Goal: Transaction & Acquisition: Purchase product/service

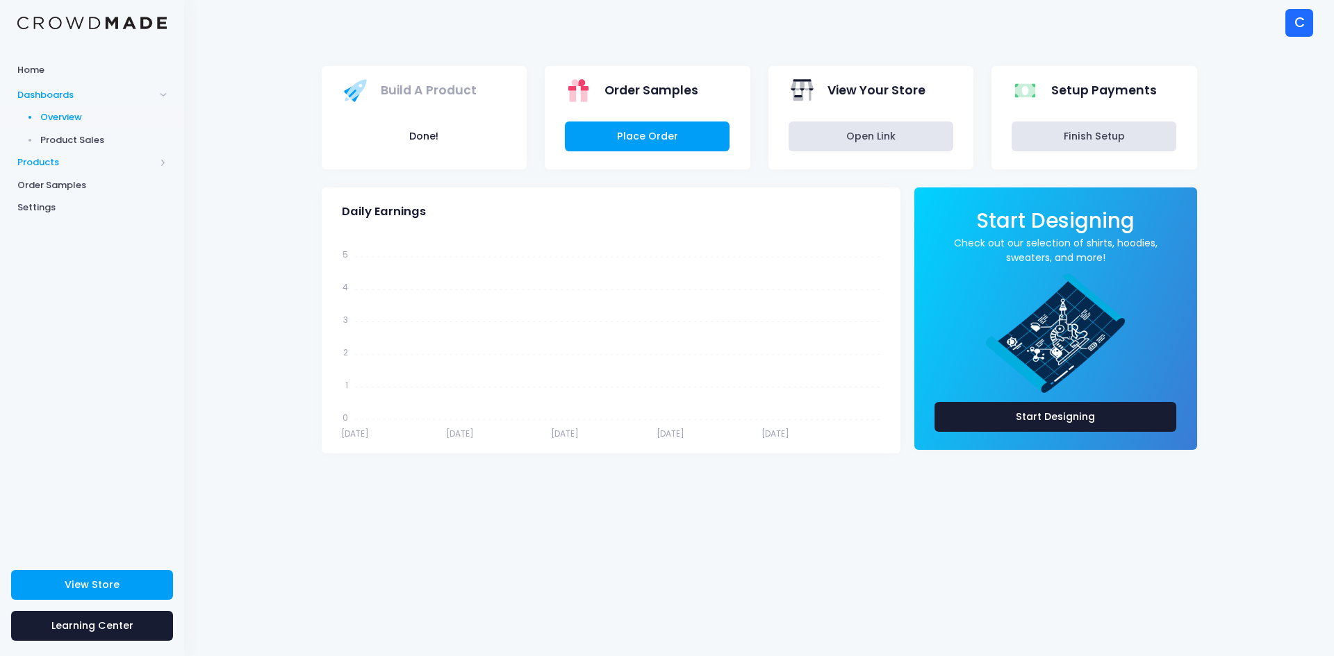
click at [163, 166] on span at bounding box center [163, 162] width 7 height 7
click at [88, 229] on span "Order Samples" at bounding box center [91, 231] width 149 height 14
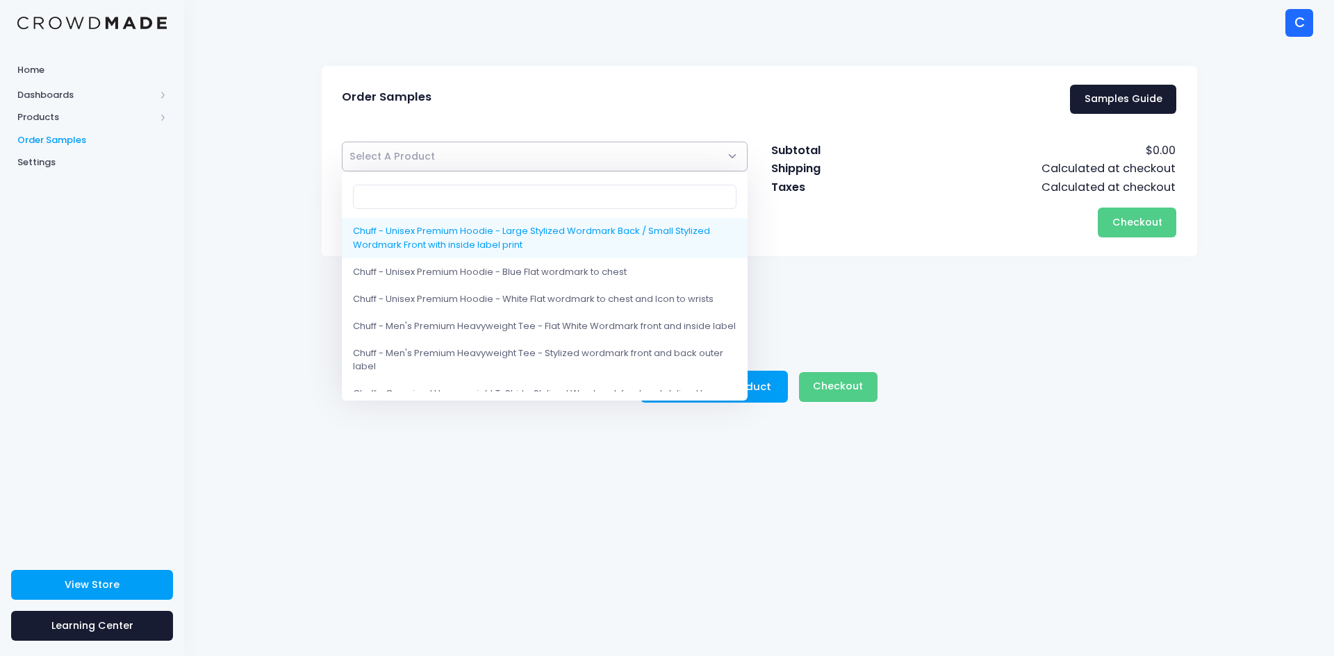
click at [436, 163] on span "Select A Product" at bounding box center [545, 157] width 406 height 30
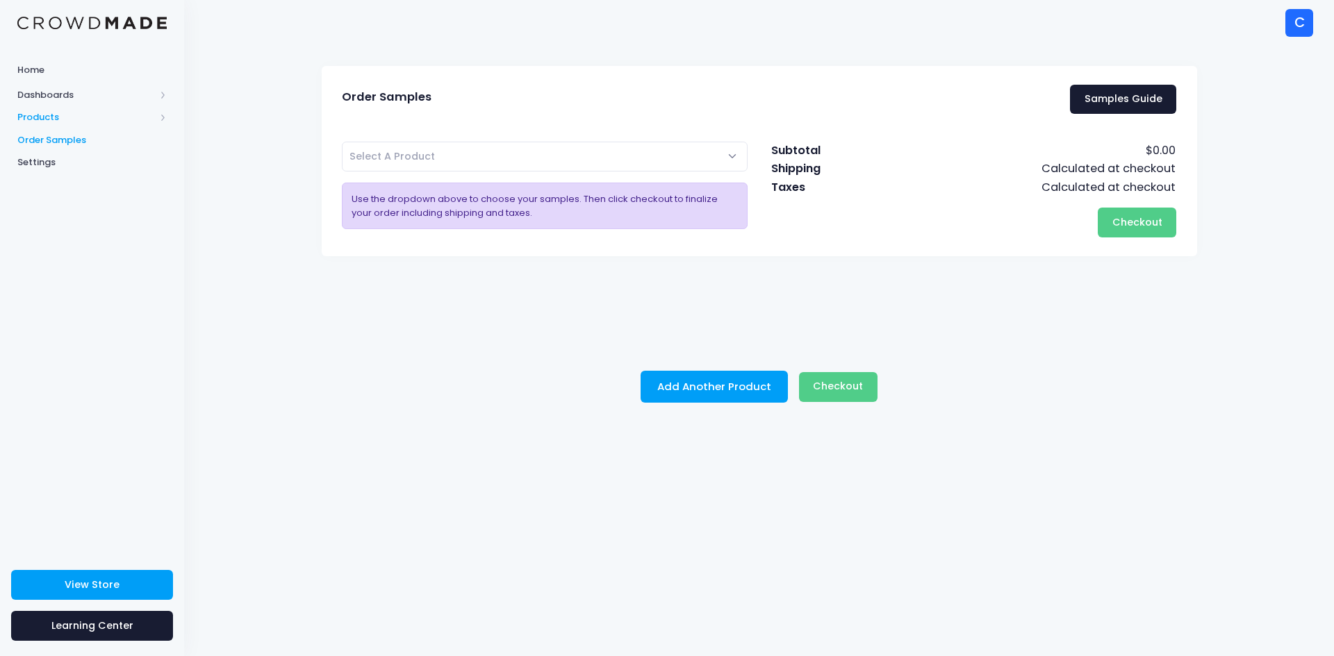
click at [73, 115] on span "Products" at bounding box center [86, 117] width 138 height 14
click at [101, 140] on span "Product Builder" at bounding box center [103, 140] width 127 height 14
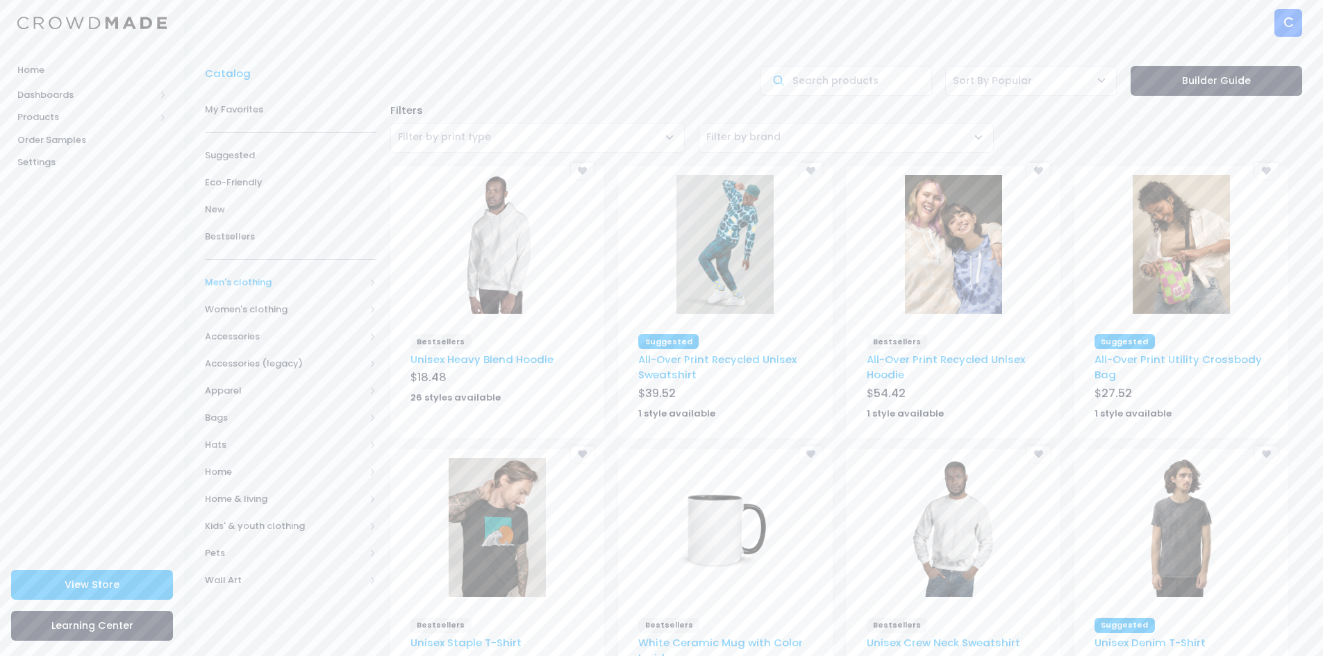
click at [311, 281] on span "Men's clothing" at bounding box center [285, 283] width 160 height 14
click at [308, 312] on span "All Men's clothing" at bounding box center [293, 310] width 133 height 14
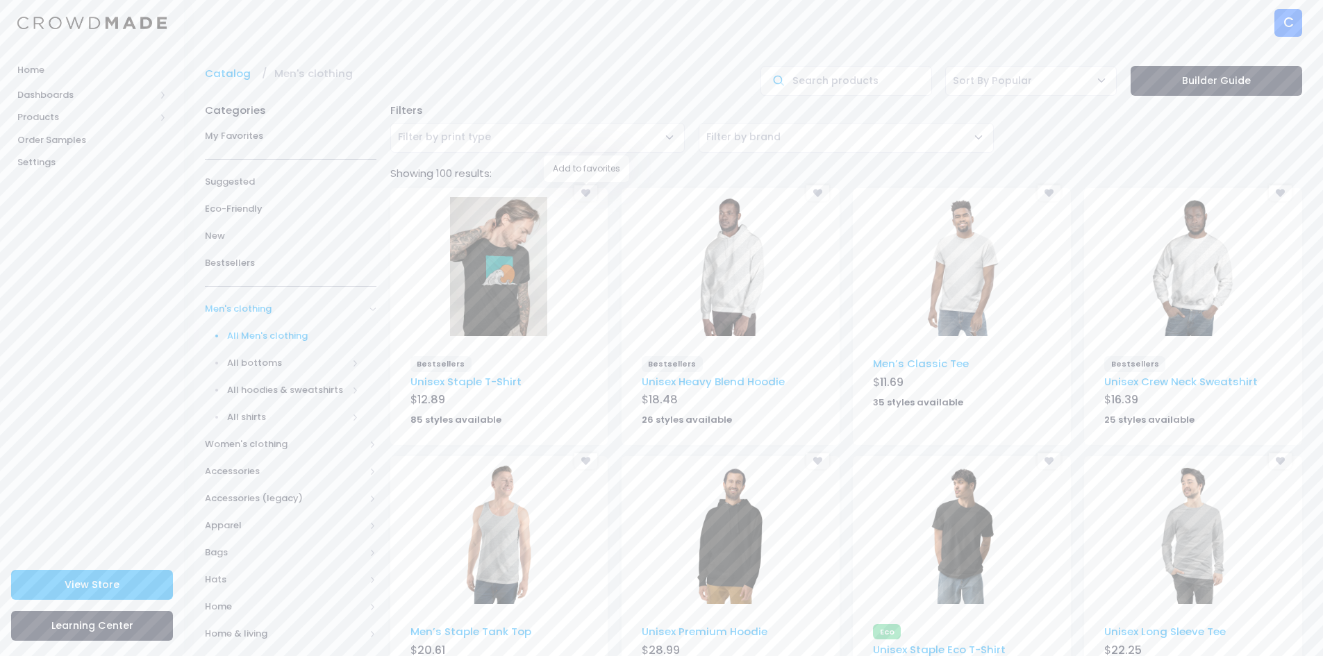
click at [586, 189] on icon at bounding box center [585, 193] width 9 height 9
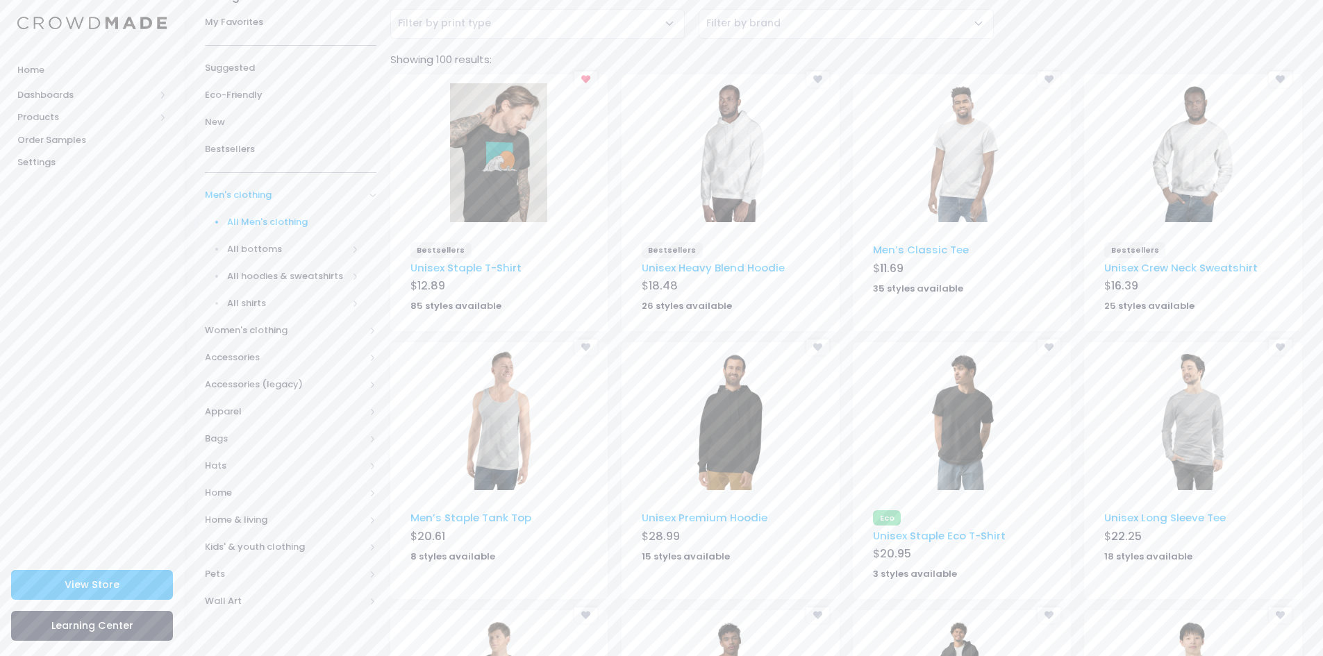
scroll to position [139, 0]
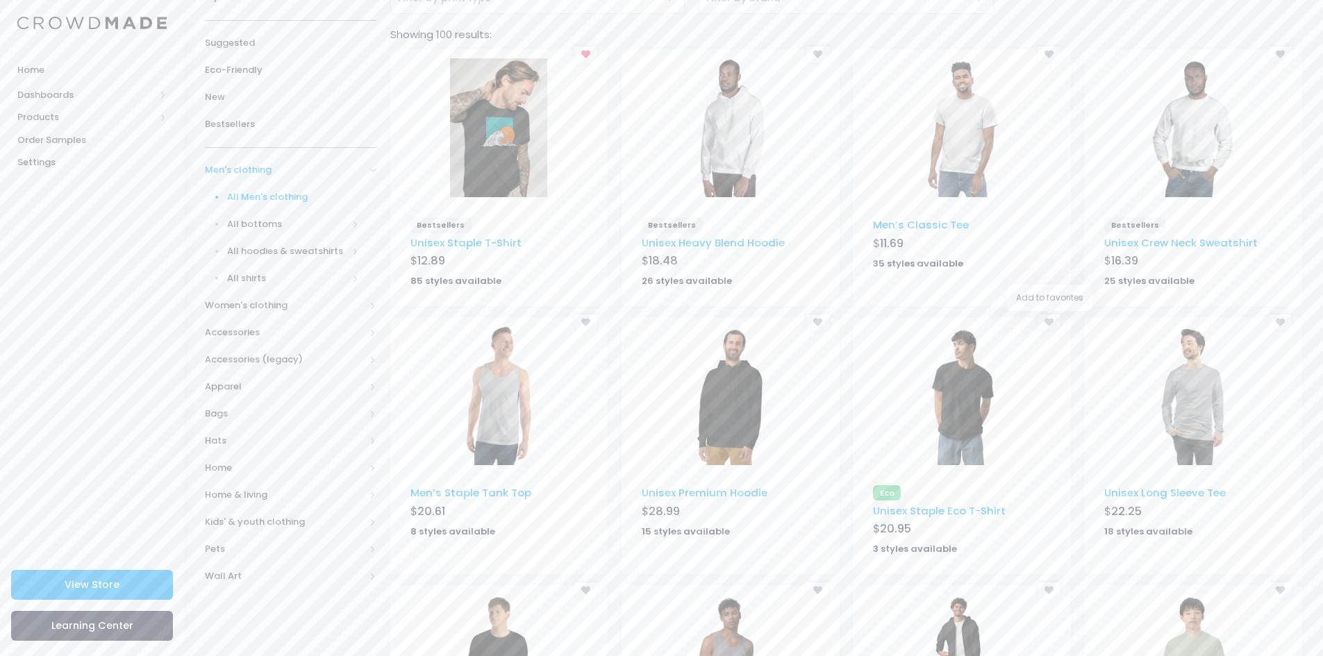
click at [1052, 321] on icon at bounding box center [1049, 322] width 9 height 9
click at [1054, 325] on div at bounding box center [1049, 323] width 23 height 16
click at [584, 55] on icon at bounding box center [585, 54] width 9 height 9
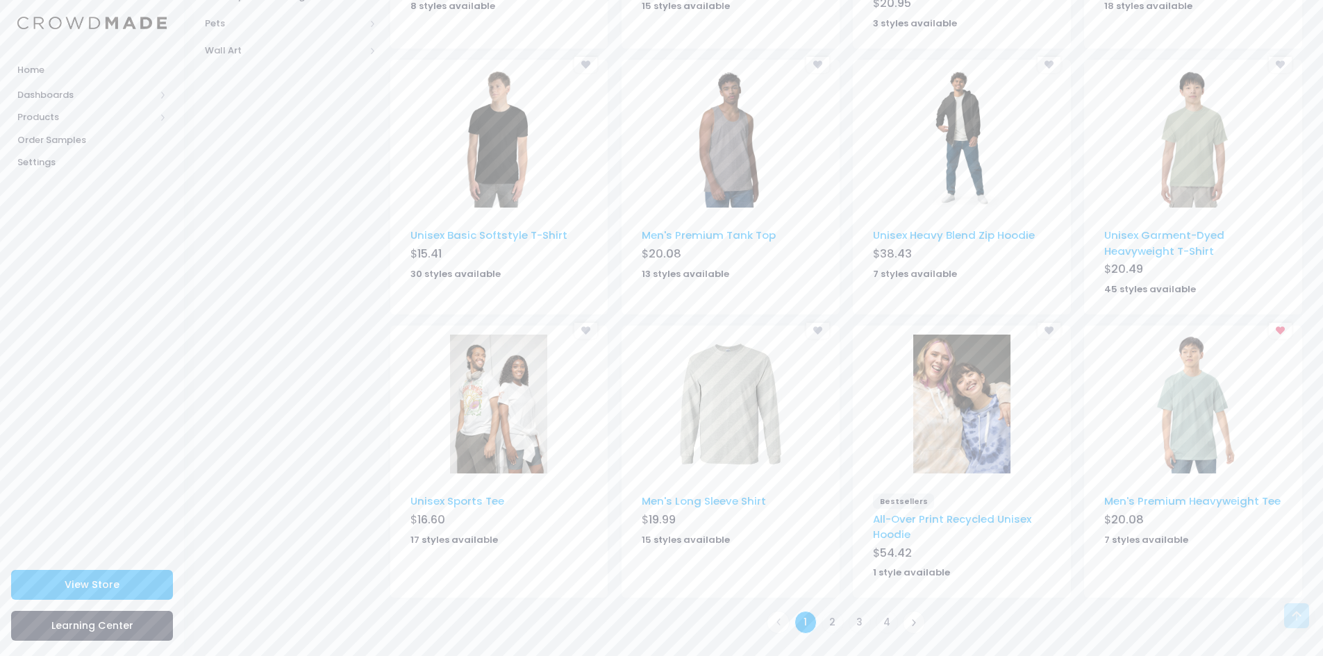
scroll to position [666, 0]
click at [830, 622] on link "2" at bounding box center [833, 622] width 23 height 23
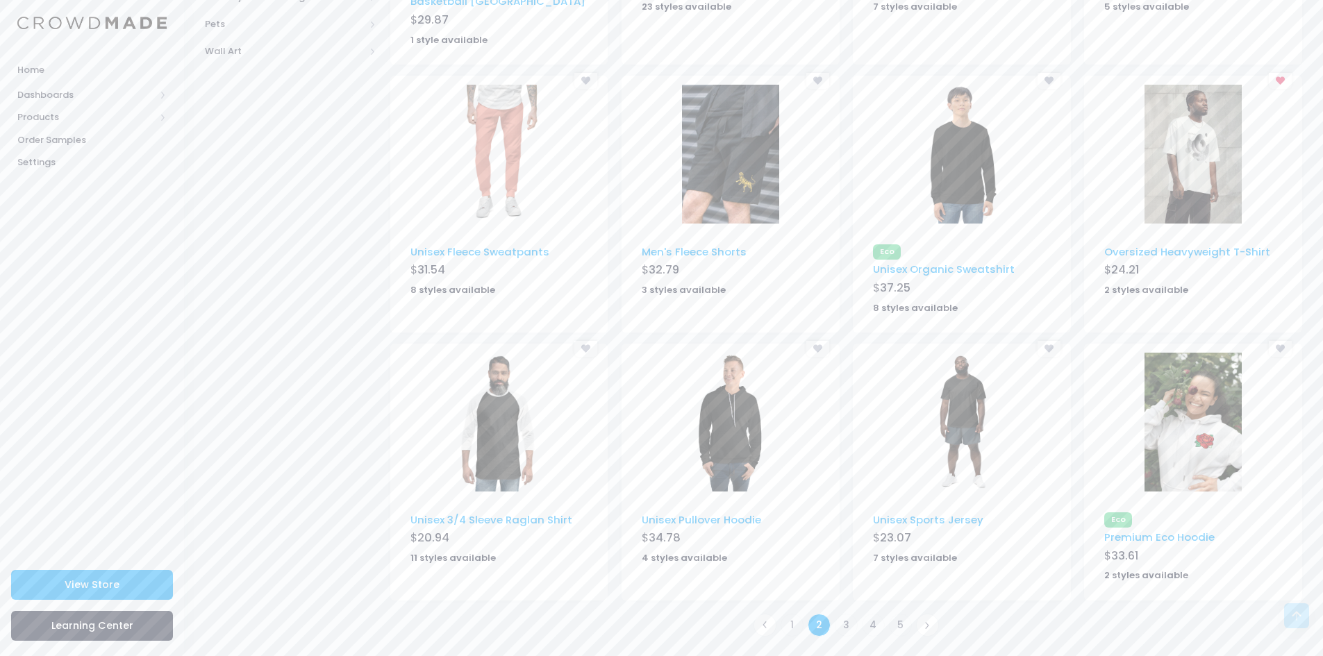
scroll to position [668, 0]
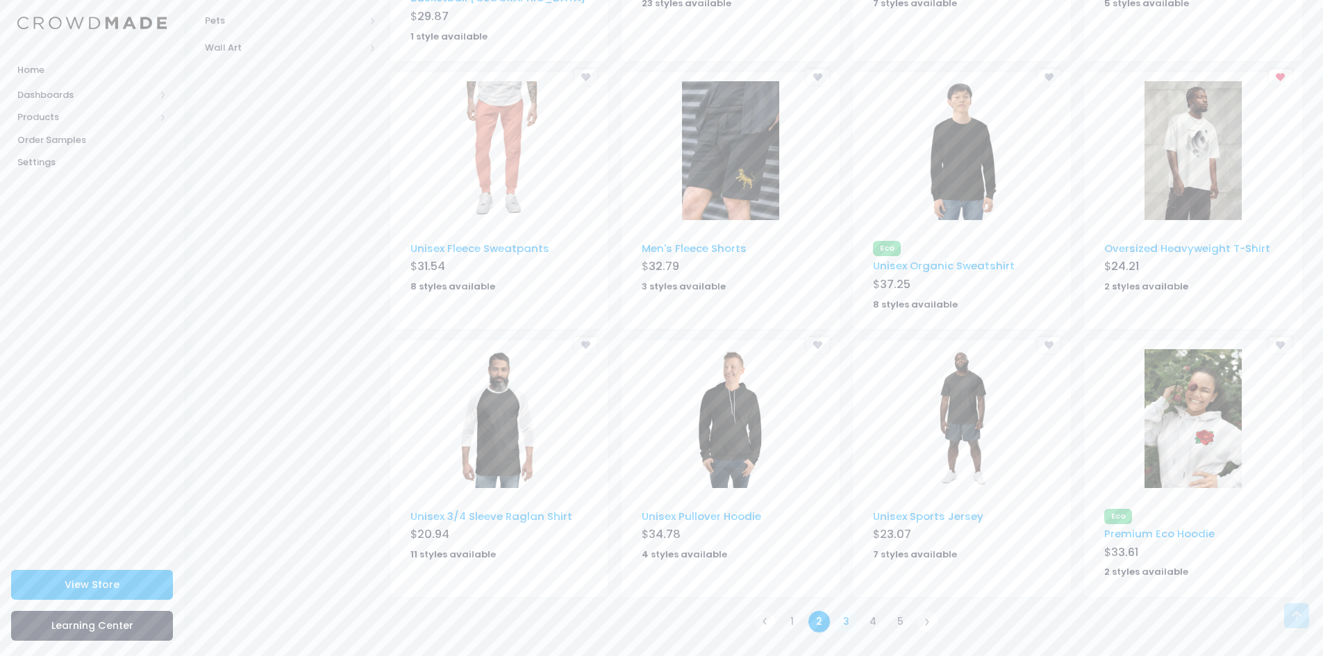
click at [850, 622] on link "3" at bounding box center [846, 622] width 23 height 23
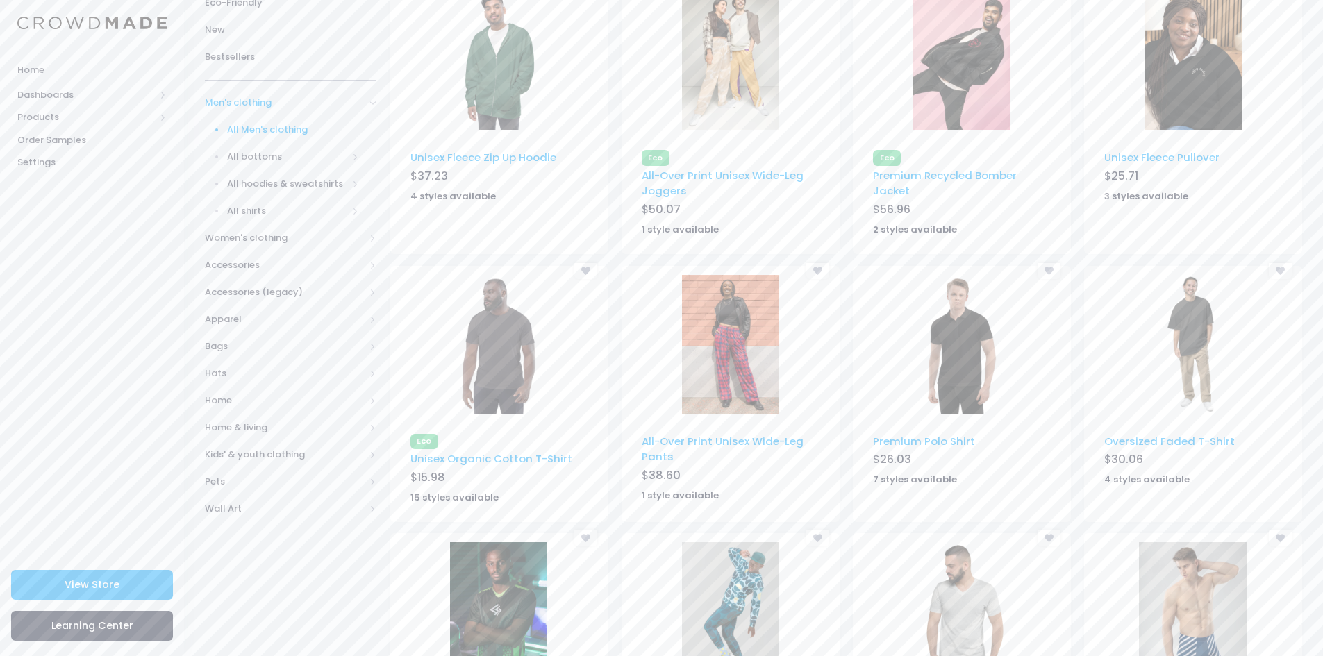
scroll to position [208, 0]
click at [1281, 267] on icon at bounding box center [1280, 269] width 9 height 9
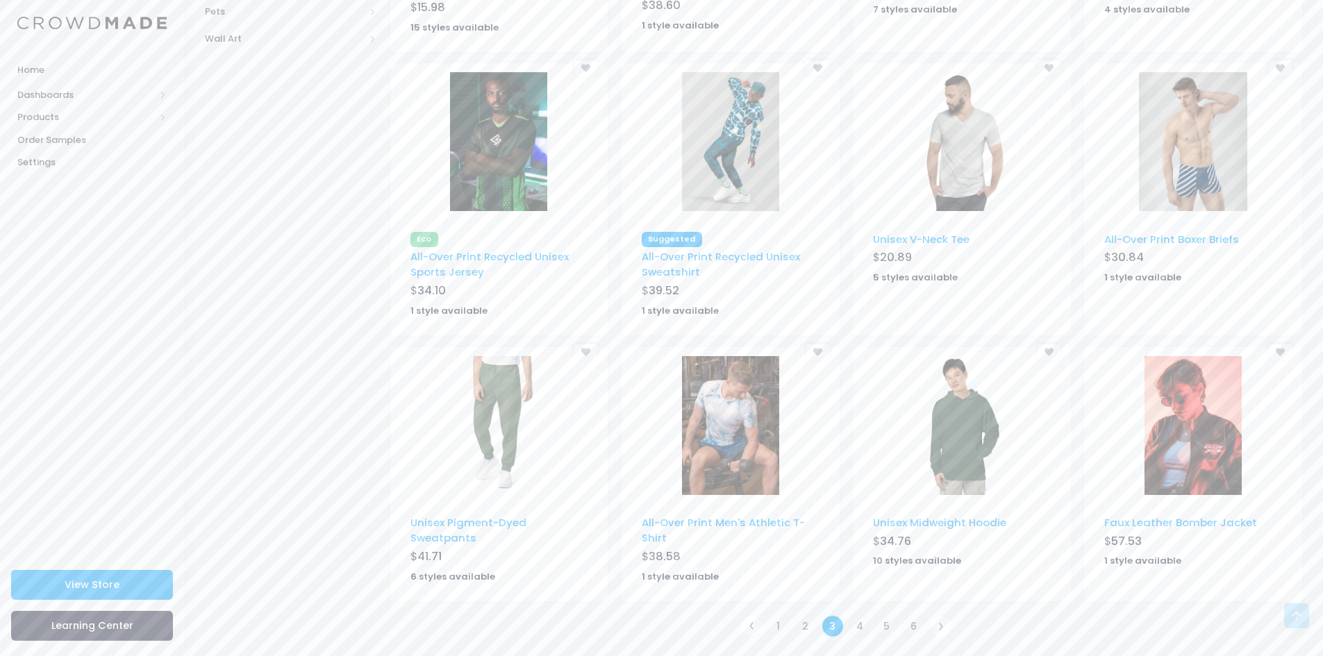
scroll to position [681, 0]
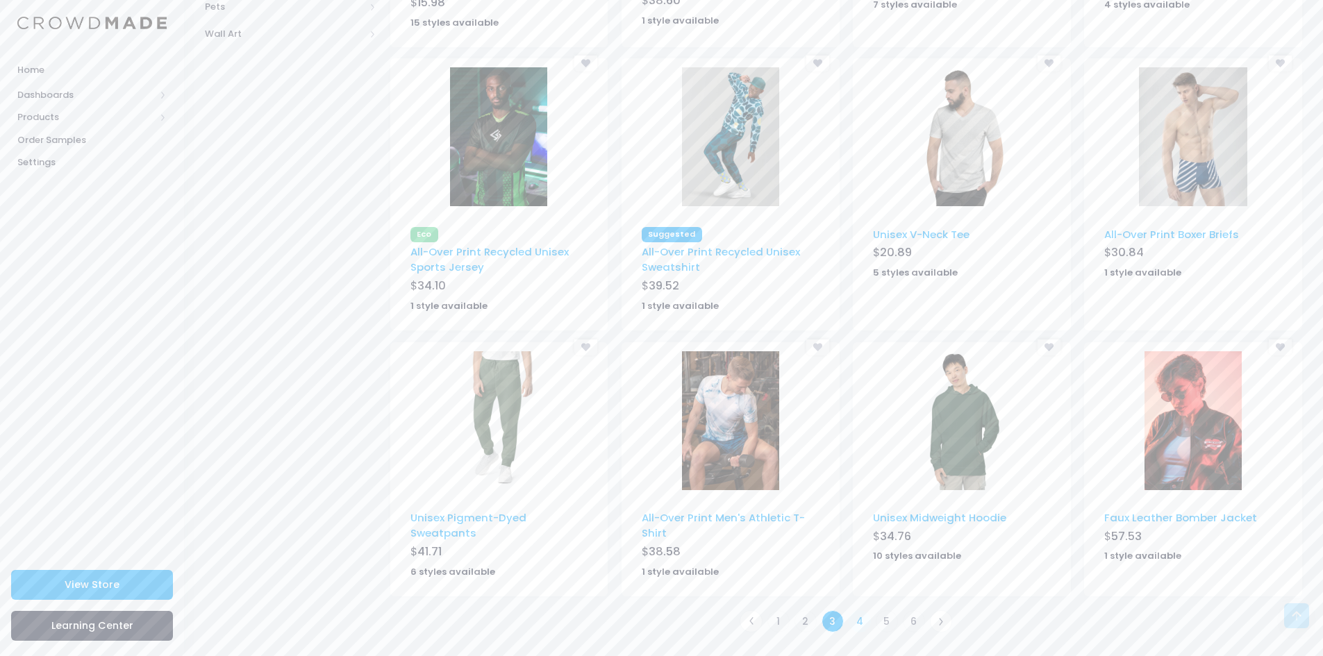
click at [862, 620] on link "4" at bounding box center [860, 622] width 23 height 23
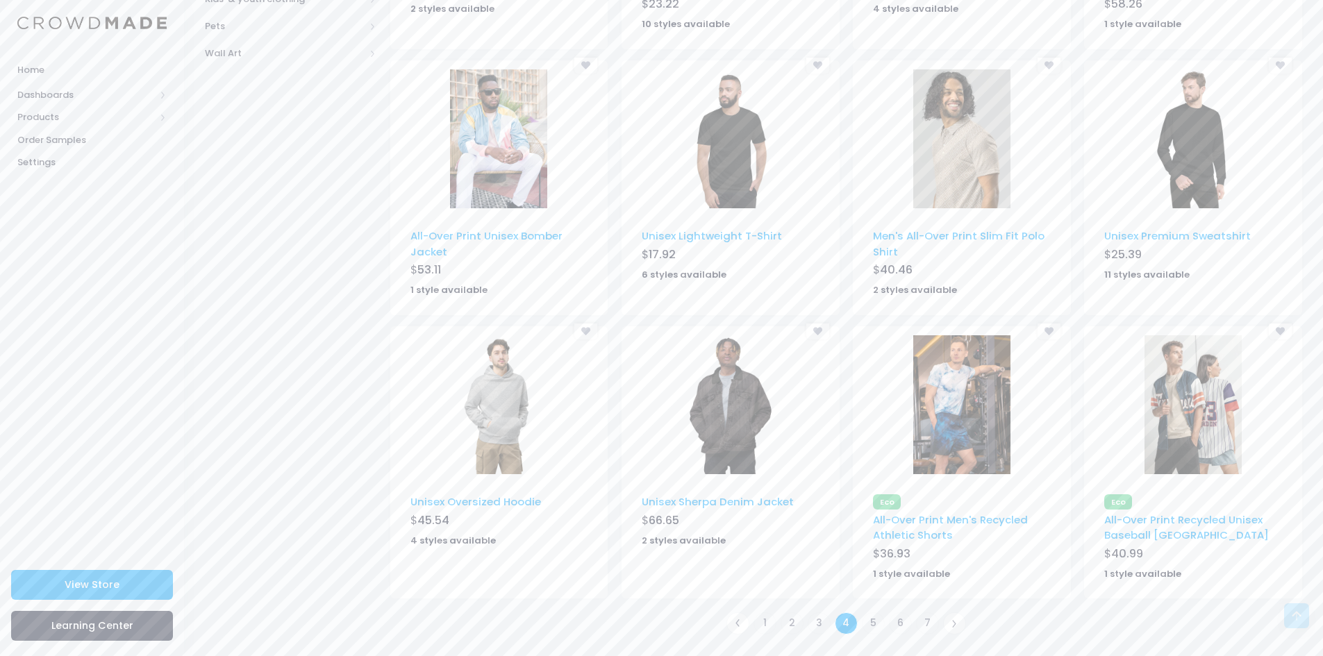
scroll to position [663, 0]
click at [877, 622] on link "5" at bounding box center [873, 622] width 23 height 23
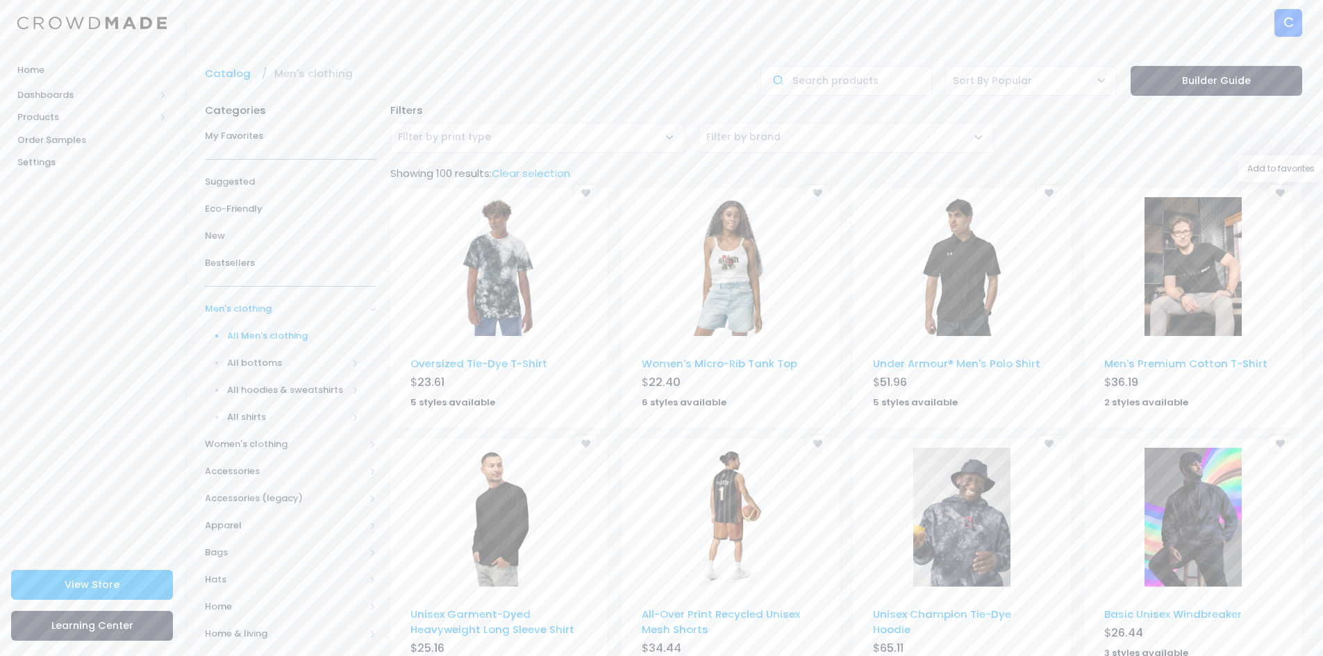
click at [1279, 189] on icon at bounding box center [1280, 193] width 9 height 9
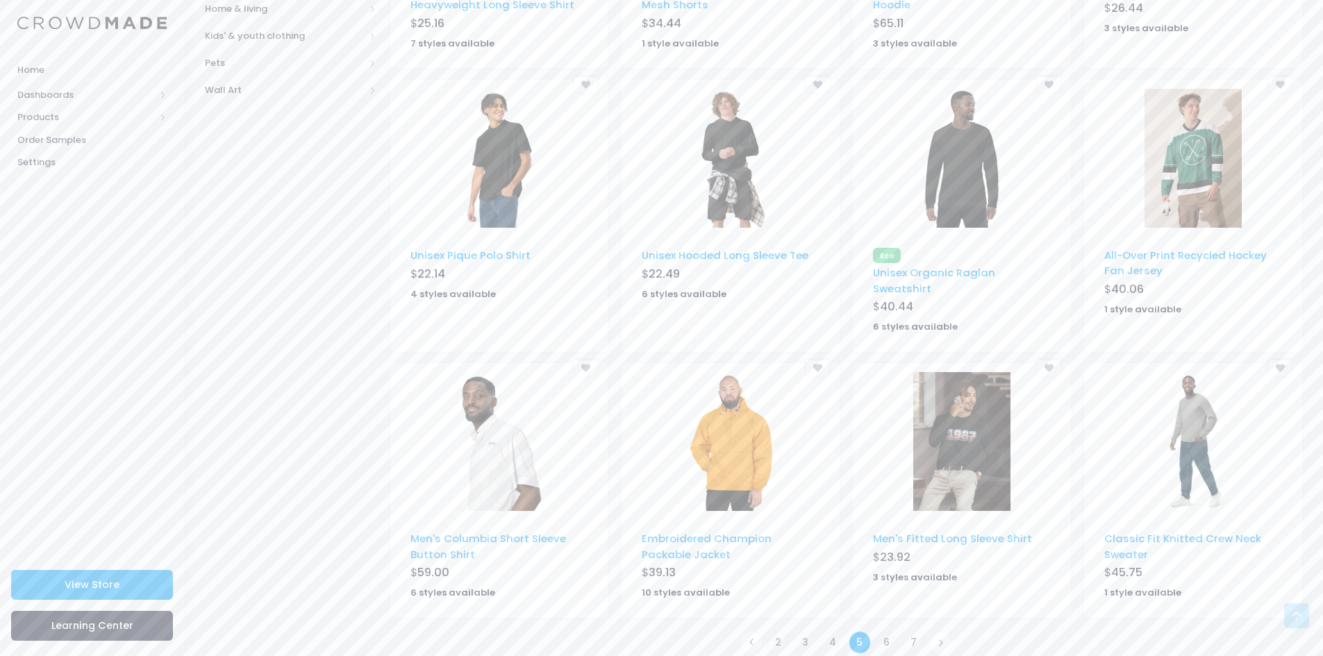
scroll to position [631, 0]
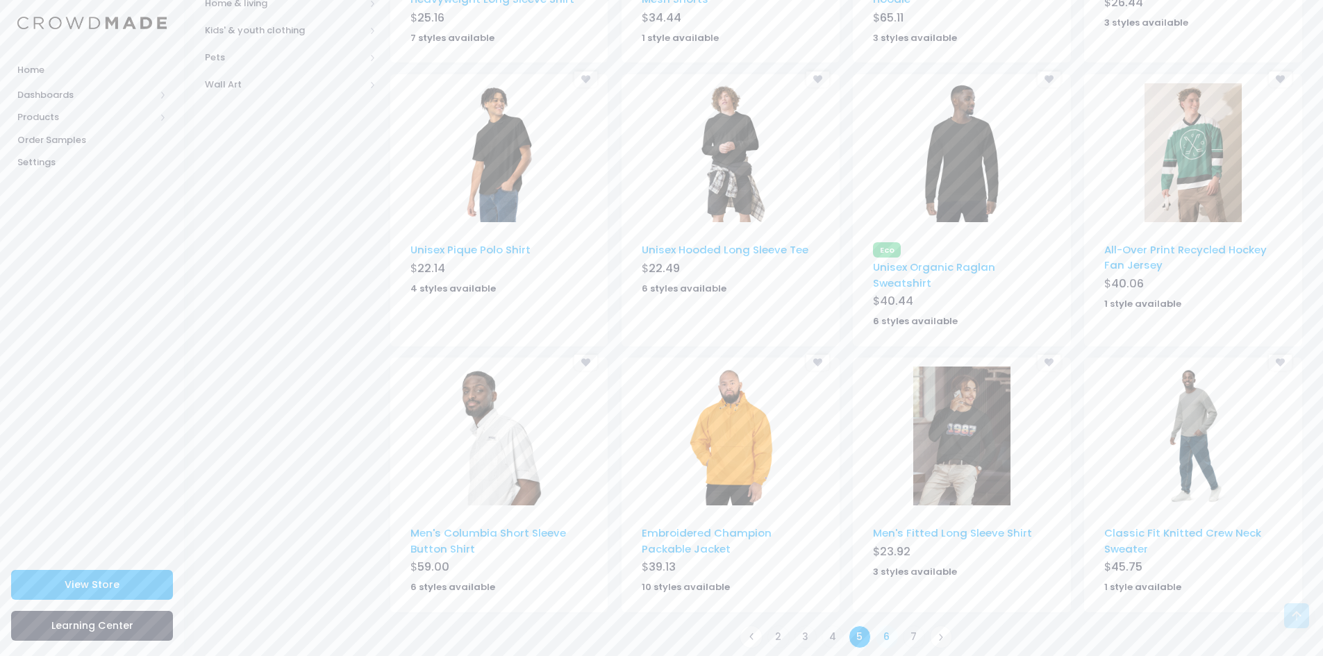
click at [886, 626] on link "6" at bounding box center [887, 637] width 23 height 23
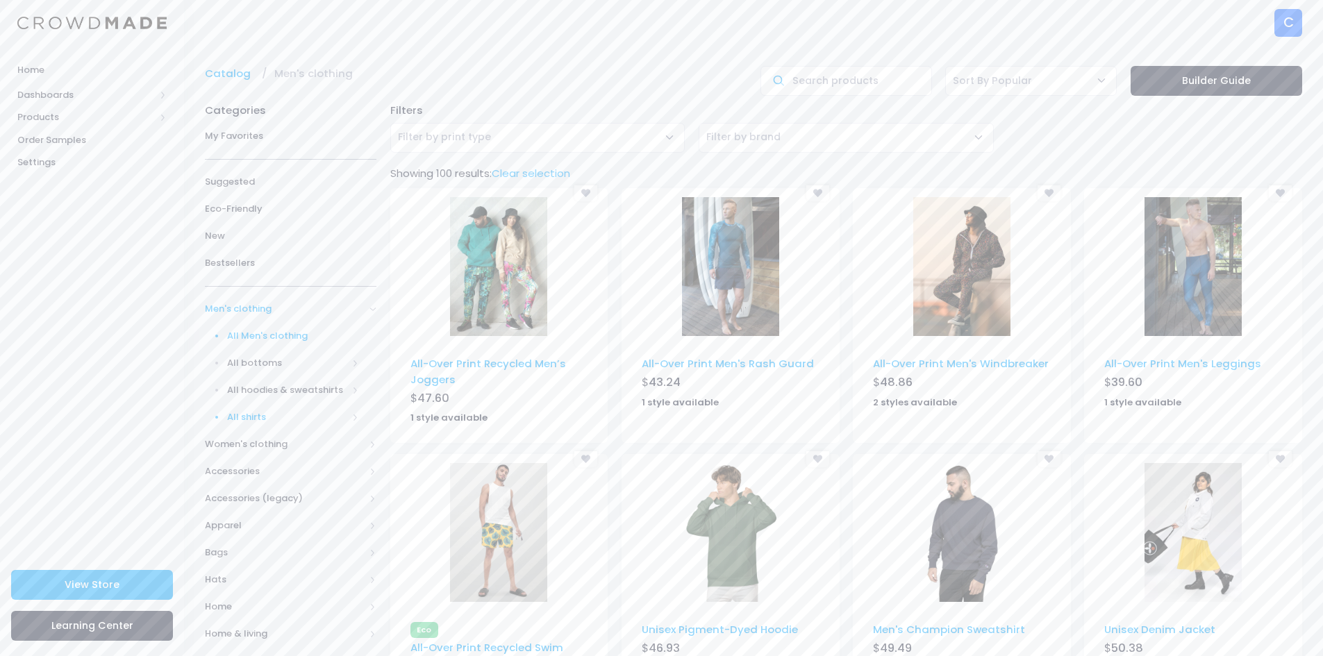
click at [273, 417] on span "All shirts" at bounding box center [287, 418] width 121 height 14
click at [264, 495] on span "T-shirts" at bounding box center [296, 499] width 126 height 14
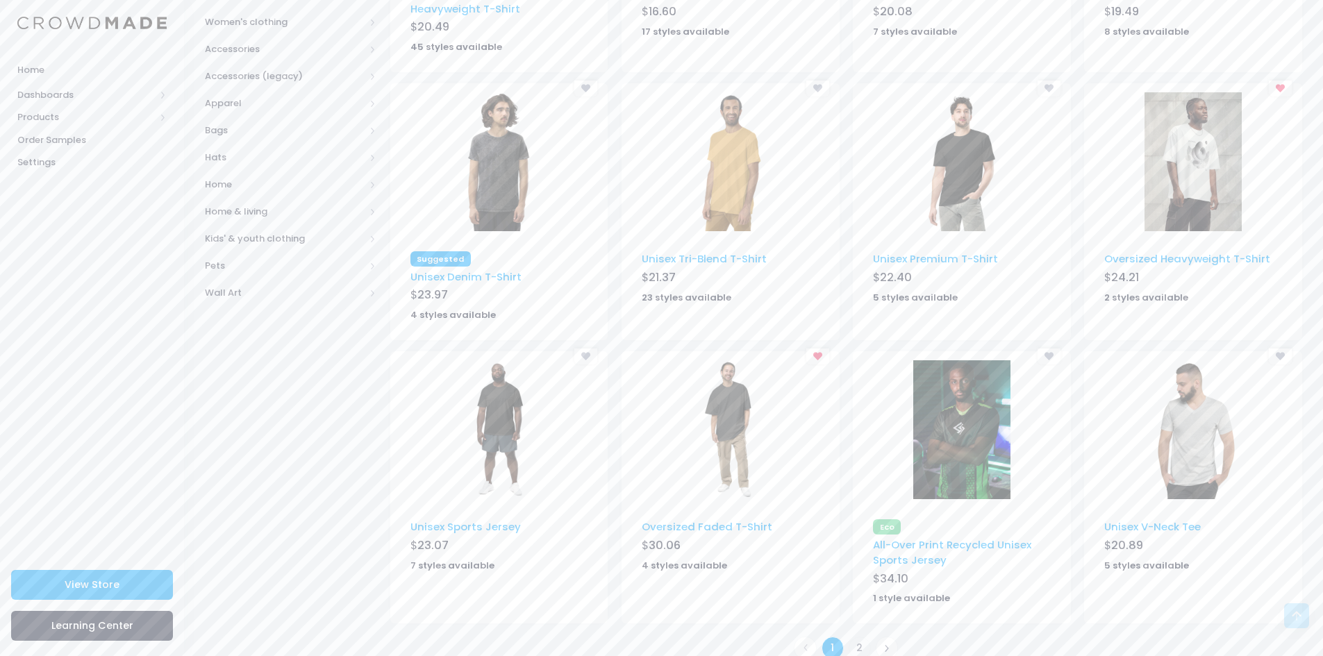
scroll to position [666, 0]
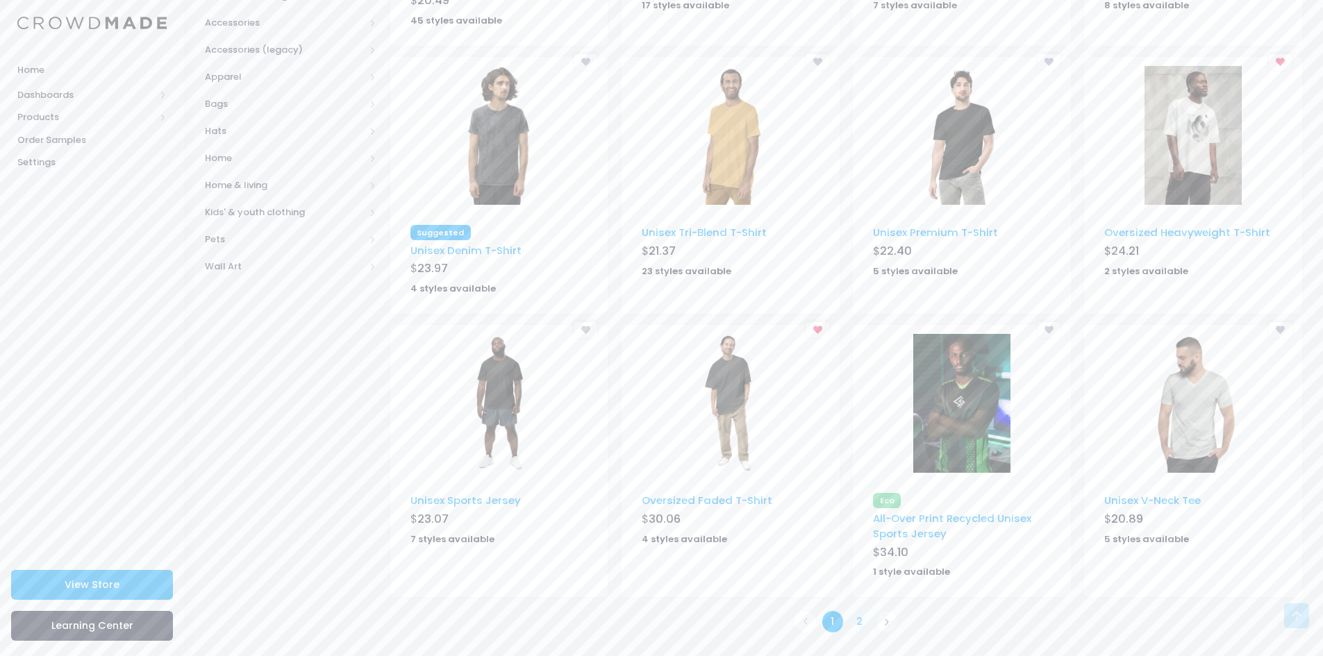
click at [858, 622] on link "2" at bounding box center [860, 622] width 23 height 23
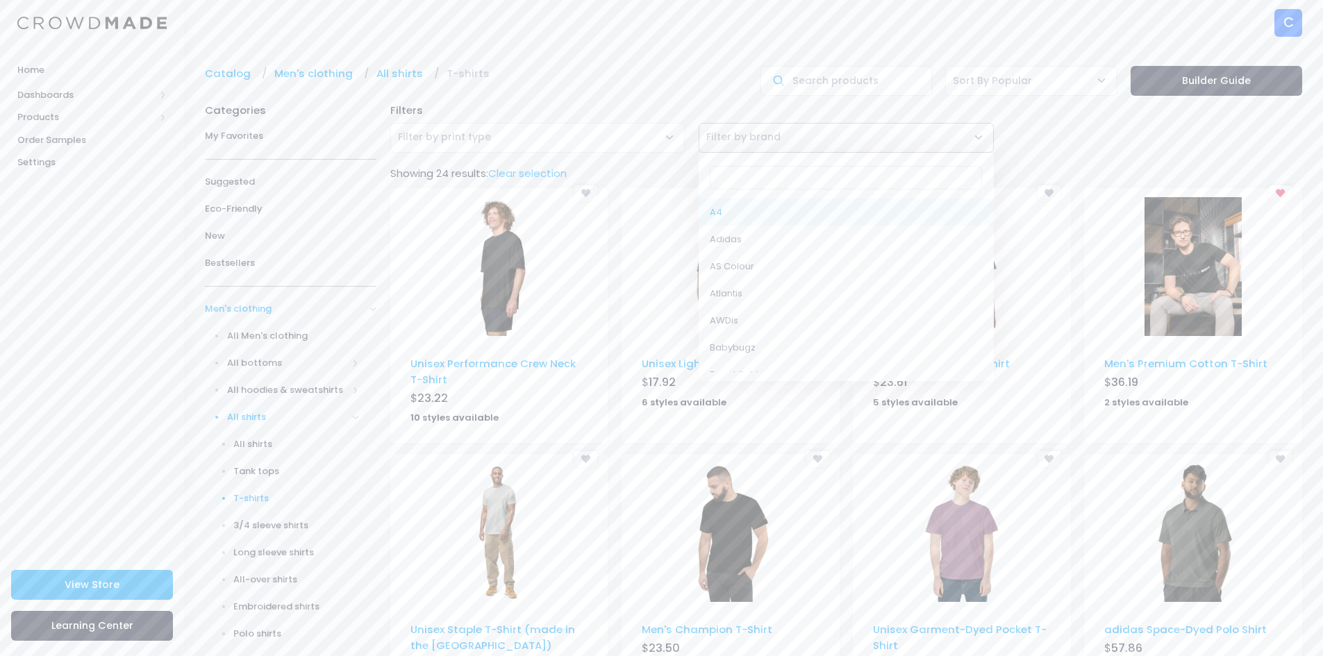
click at [980, 134] on span "Filter by brand" at bounding box center [846, 138] width 295 height 30
click at [670, 138] on span "Filter by print type" at bounding box center [537, 138] width 295 height 30
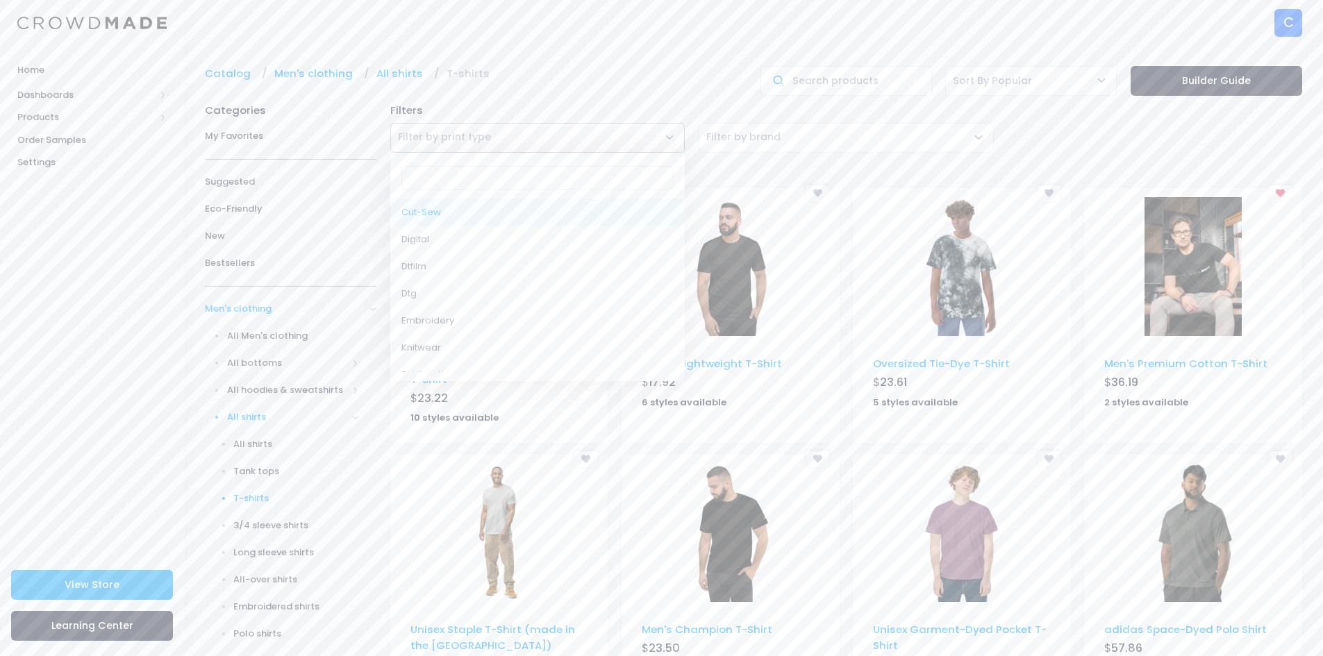
click at [568, 65] on div "Catalog Men's clothing All shirts T-shirts Sort By Popular Sort By Newest Sort …" at bounding box center [753, 506] width 1139 height 922
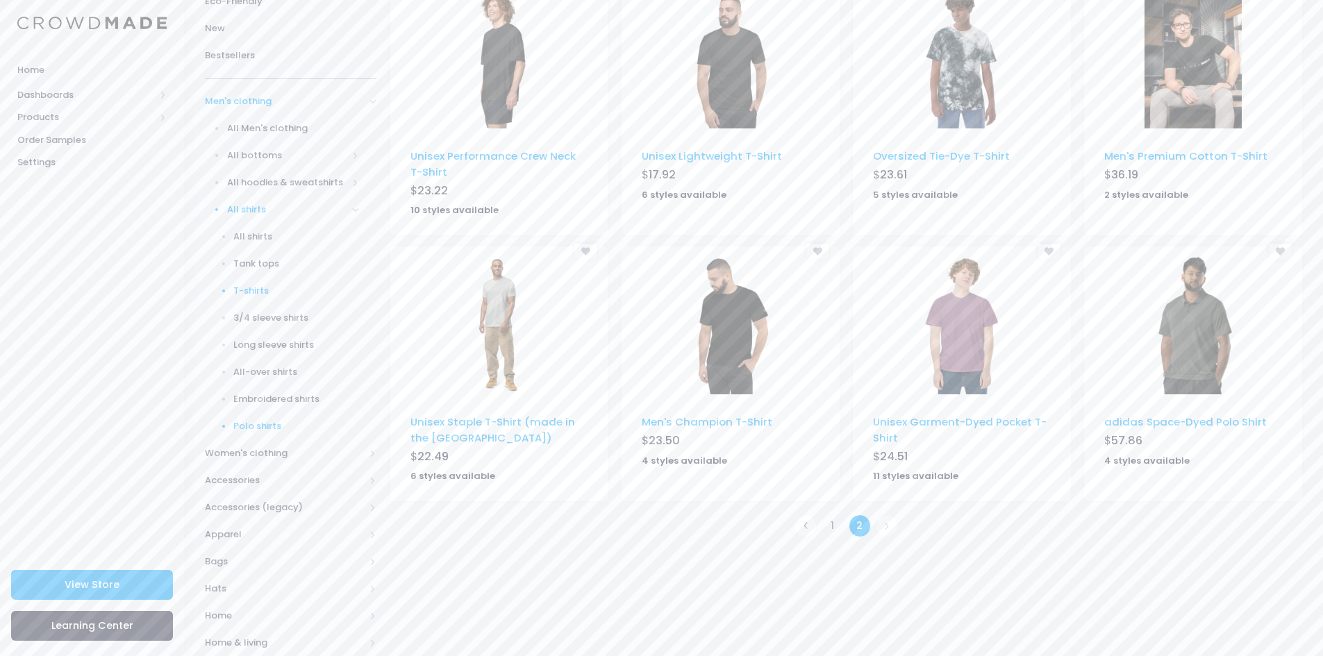
scroll to position [208, 0]
click at [277, 179] on span "All hoodies & sweatshirts" at bounding box center [287, 182] width 121 height 14
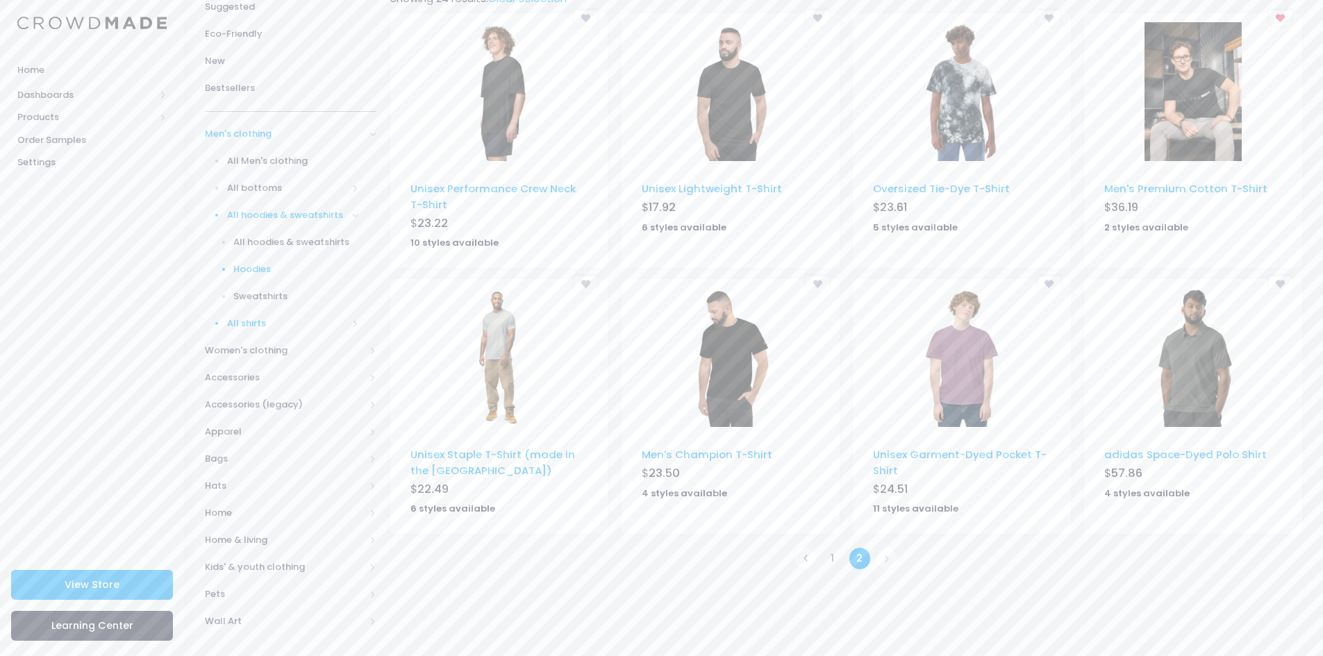
click at [260, 268] on span "Hoodies" at bounding box center [296, 270] width 126 height 14
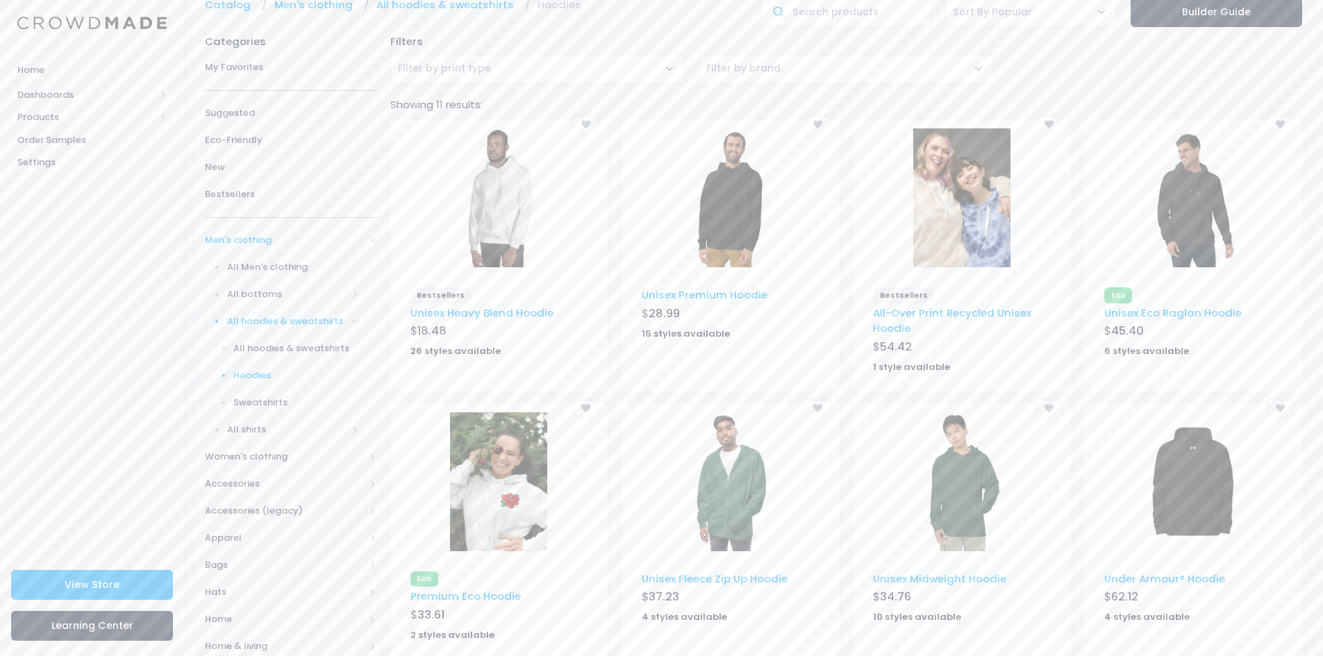
scroll to position [69, 0]
click at [816, 122] on icon at bounding box center [817, 123] width 9 height 9
click at [1278, 120] on icon at bounding box center [1280, 123] width 9 height 9
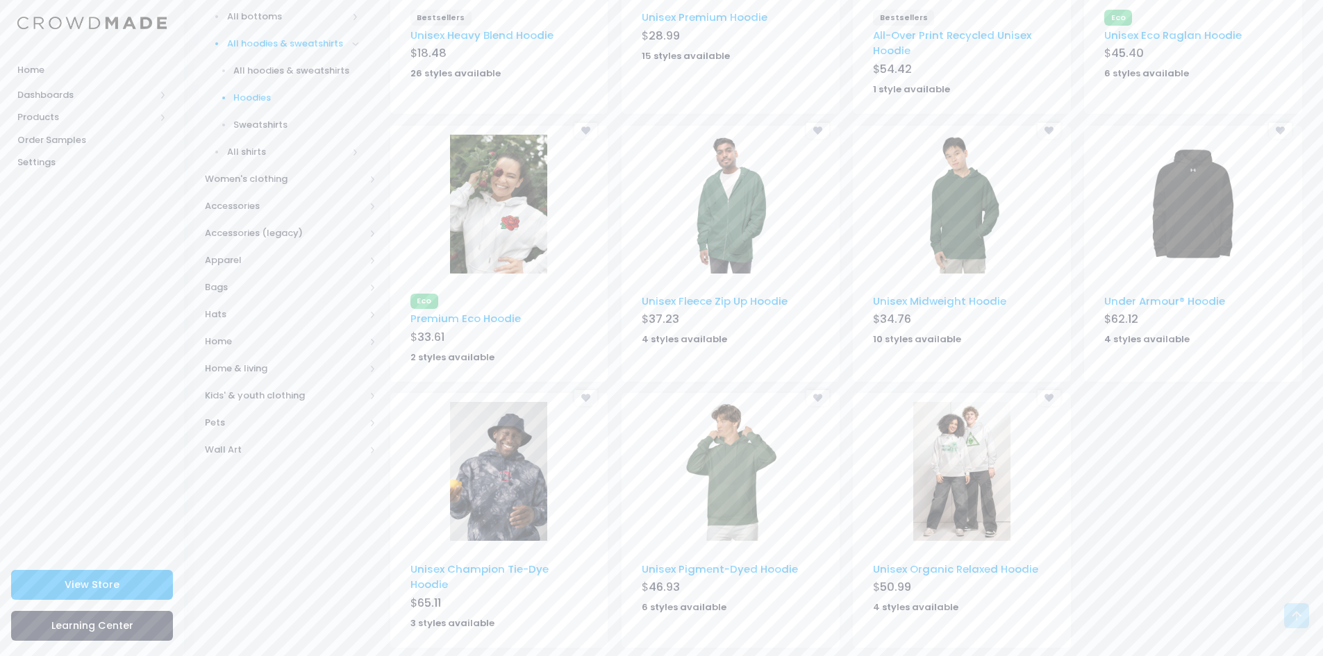
scroll to position [355, 0]
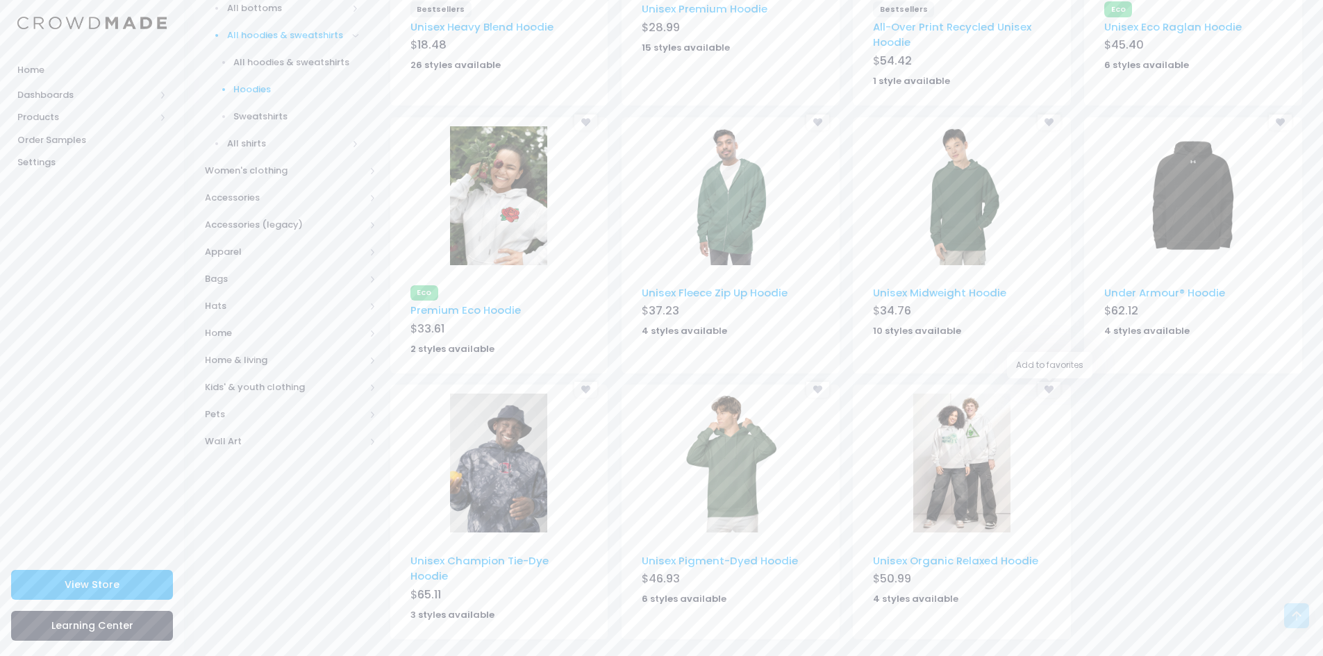
click at [1048, 391] on icon at bounding box center [1049, 390] width 9 height 9
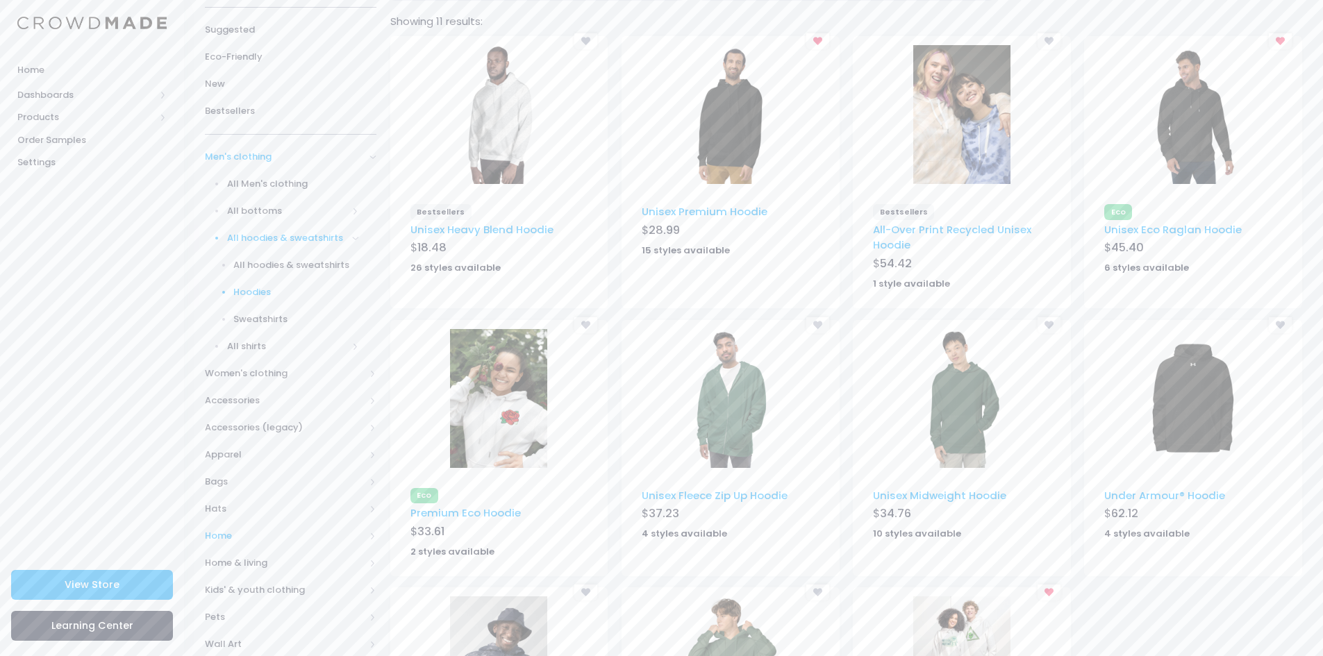
scroll to position [216, 0]
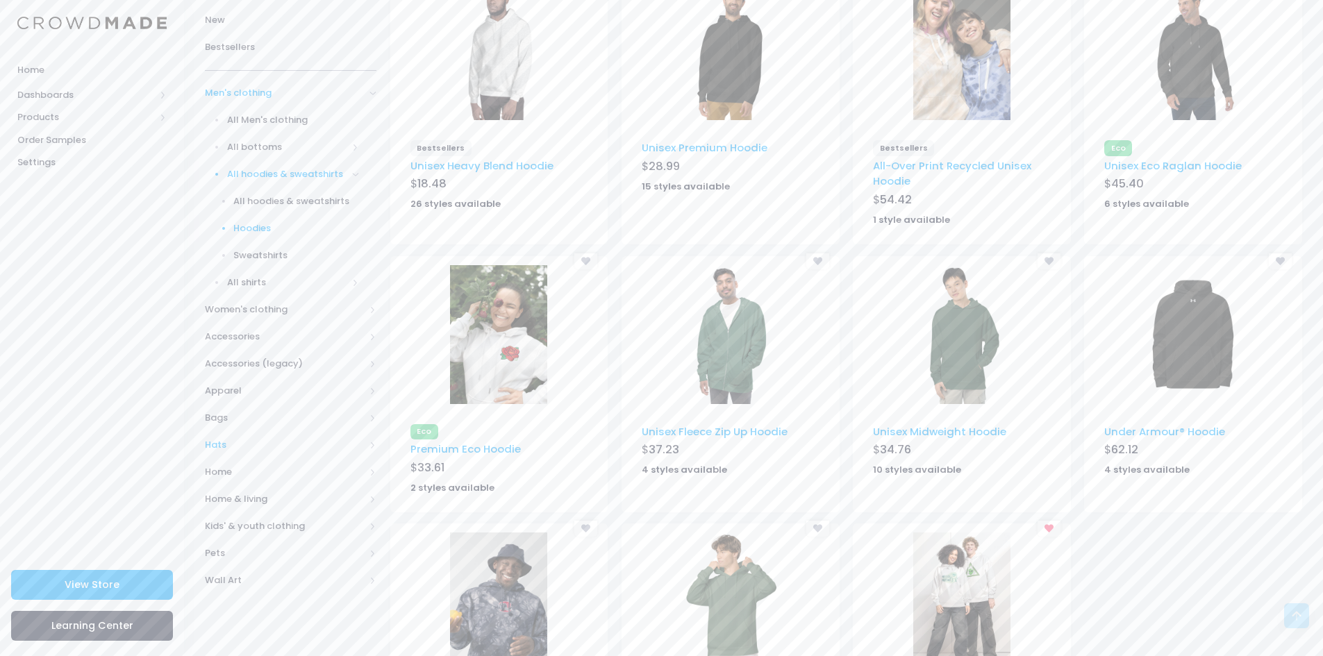
click at [249, 450] on span "Hats" at bounding box center [285, 445] width 160 height 14
click at [249, 283] on span "All Hats" at bounding box center [293, 283] width 133 height 14
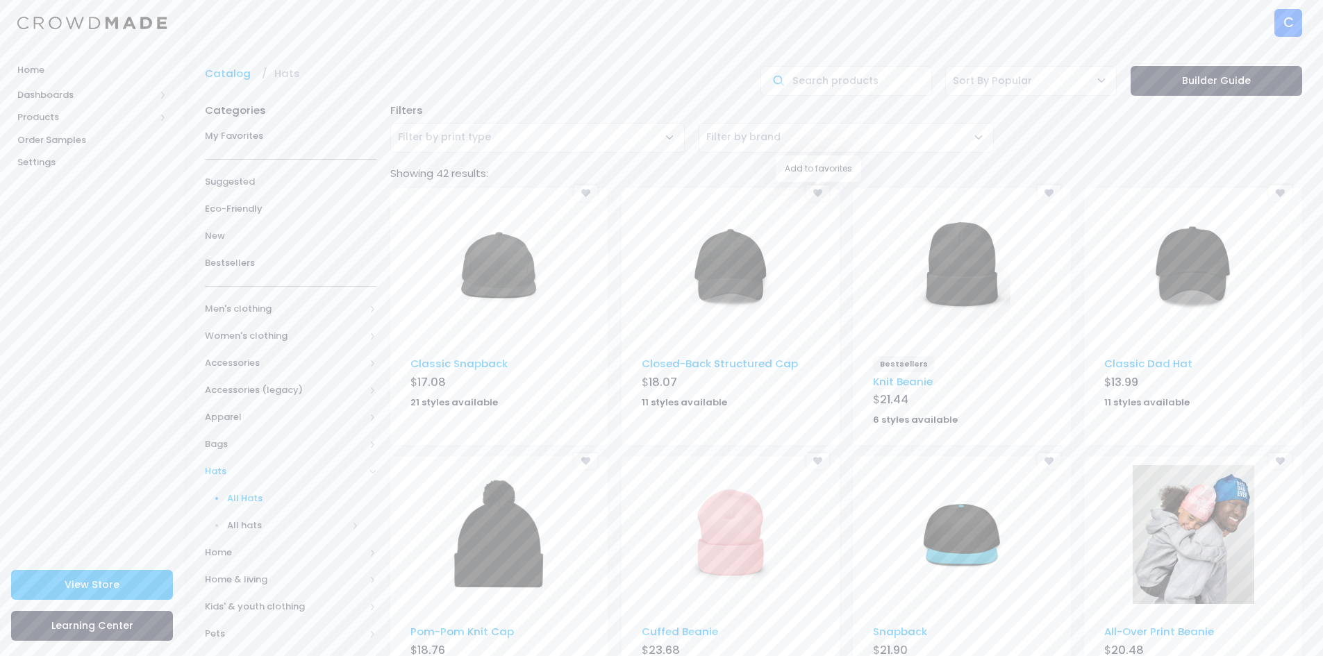
click at [816, 190] on icon at bounding box center [817, 193] width 9 height 9
click at [274, 137] on span "My Favorites" at bounding box center [291, 136] width 172 height 14
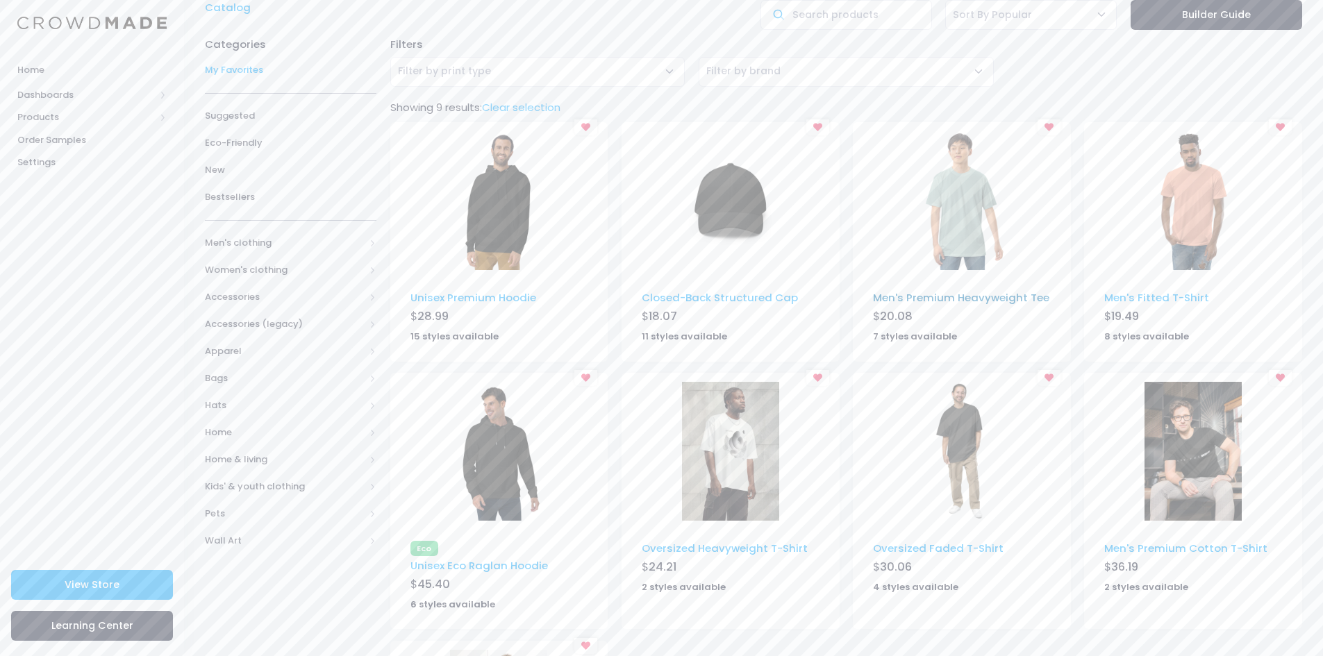
scroll to position [69, 0]
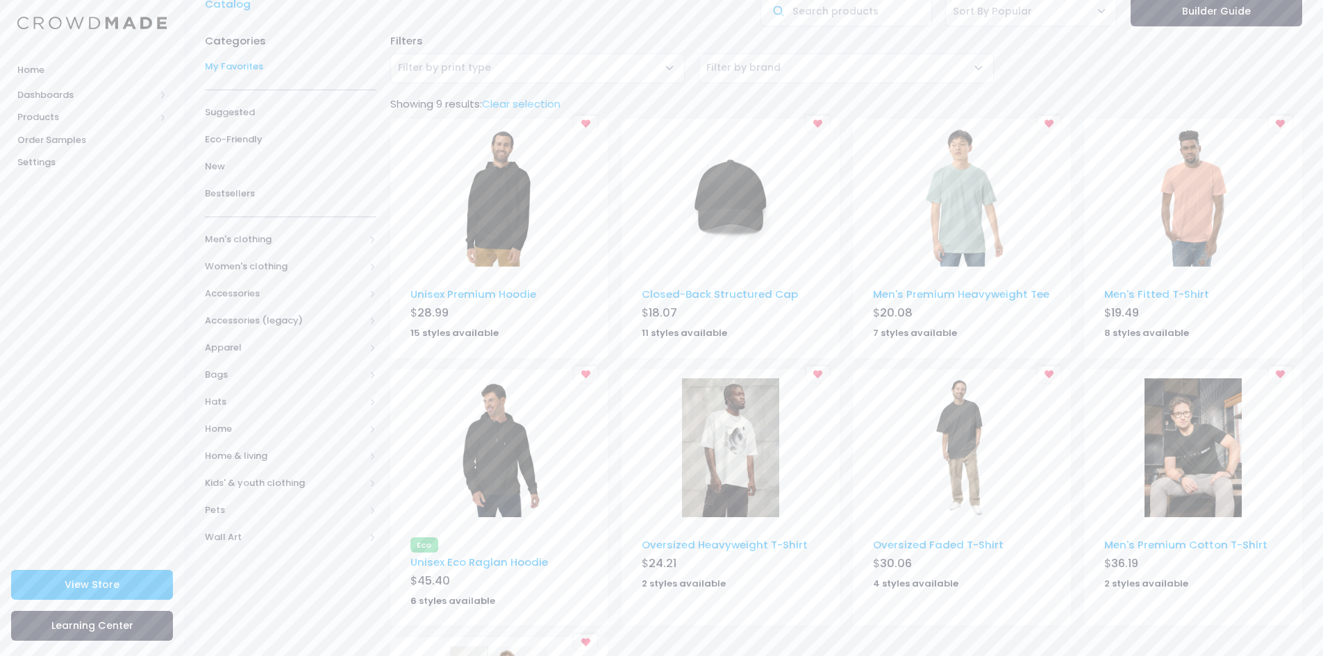
click at [961, 431] on img at bounding box center [962, 448] width 97 height 139
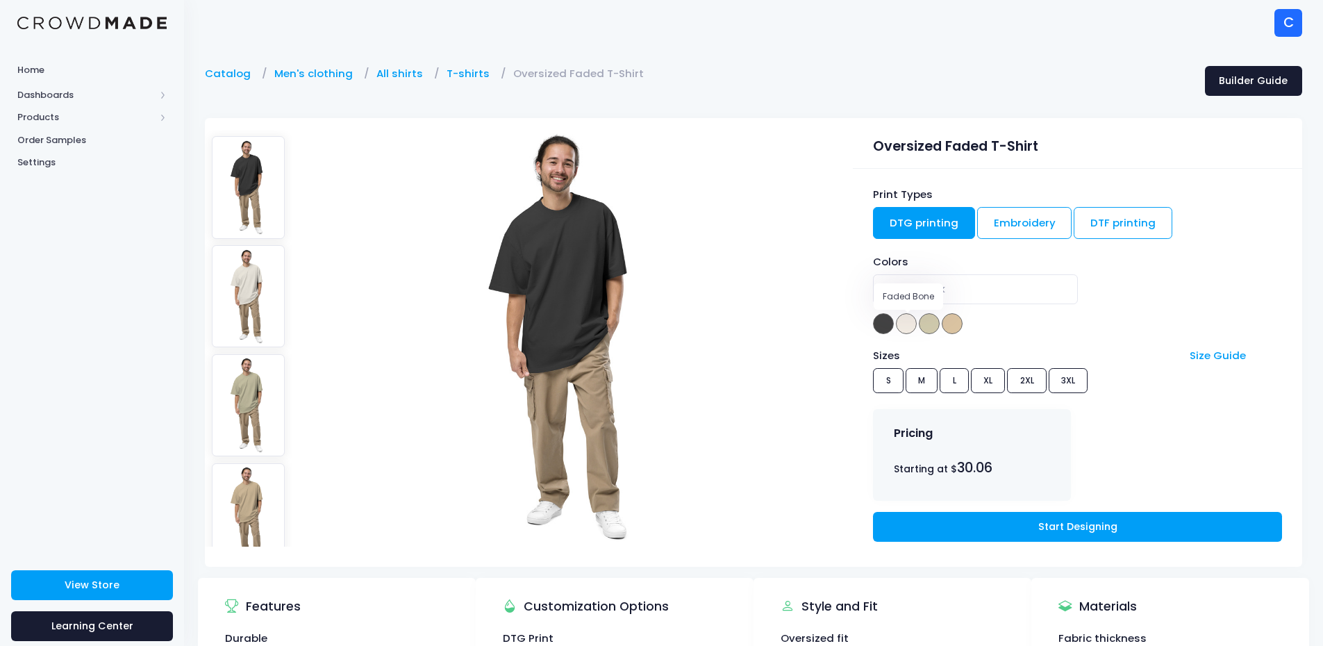
click at [904, 320] on span at bounding box center [906, 323] width 21 height 21
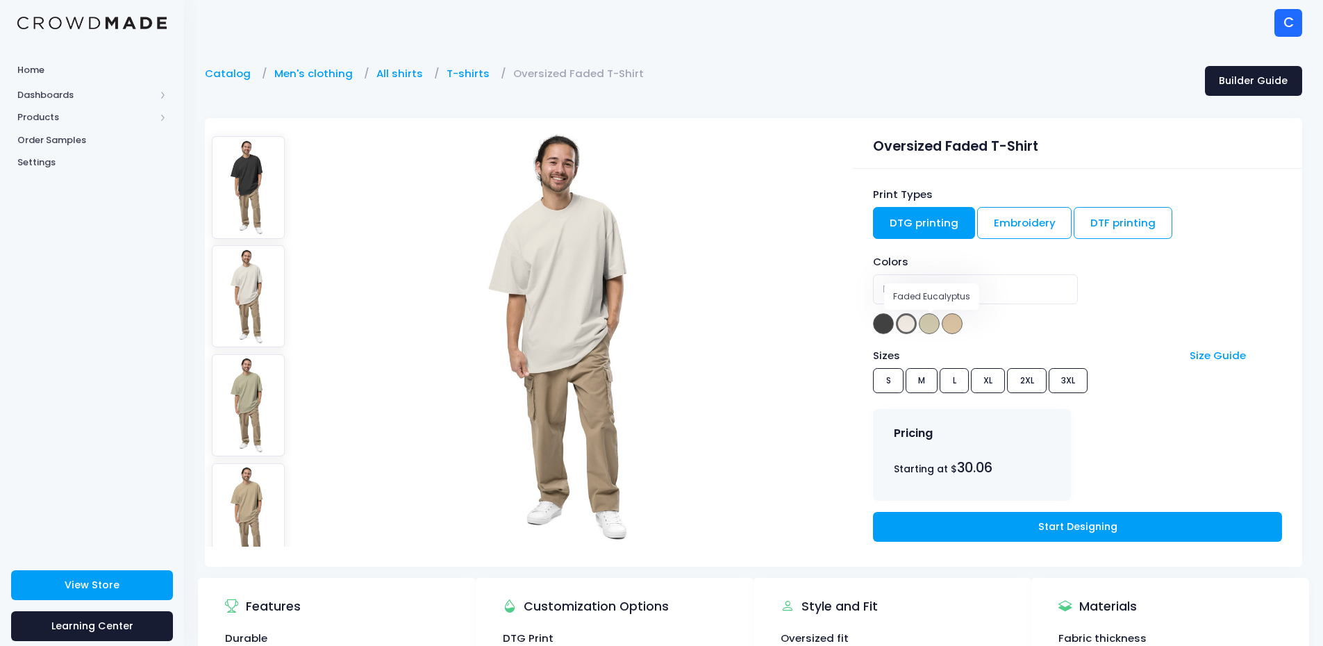
click at [935, 327] on span at bounding box center [929, 323] width 21 height 21
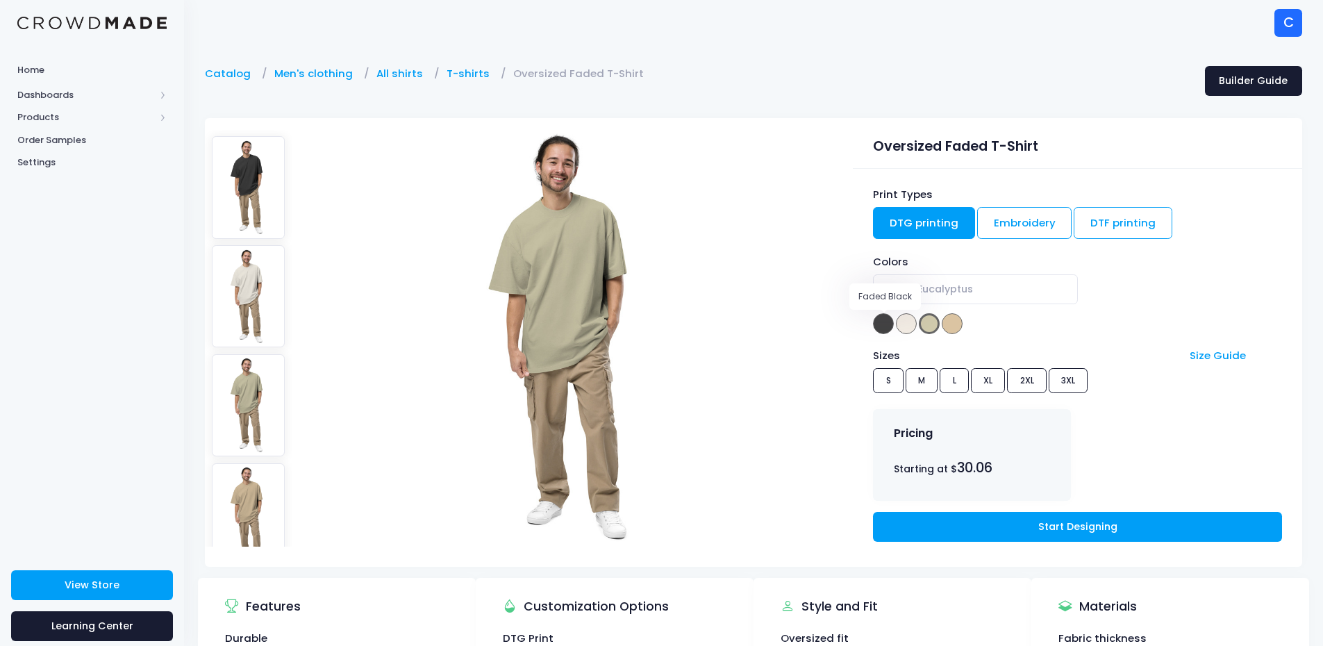
click at [877, 319] on span at bounding box center [883, 323] width 21 height 21
select select "Faded Black"
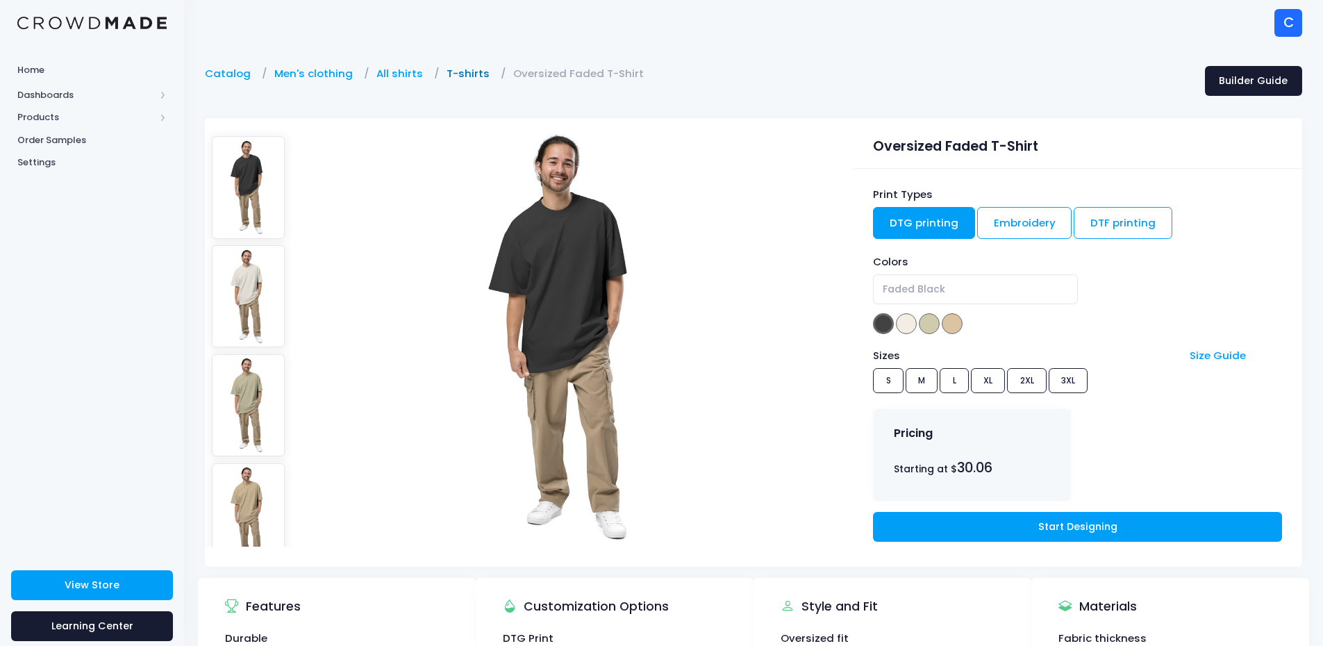
click at [462, 75] on link "T-shirts" at bounding box center [472, 73] width 50 height 15
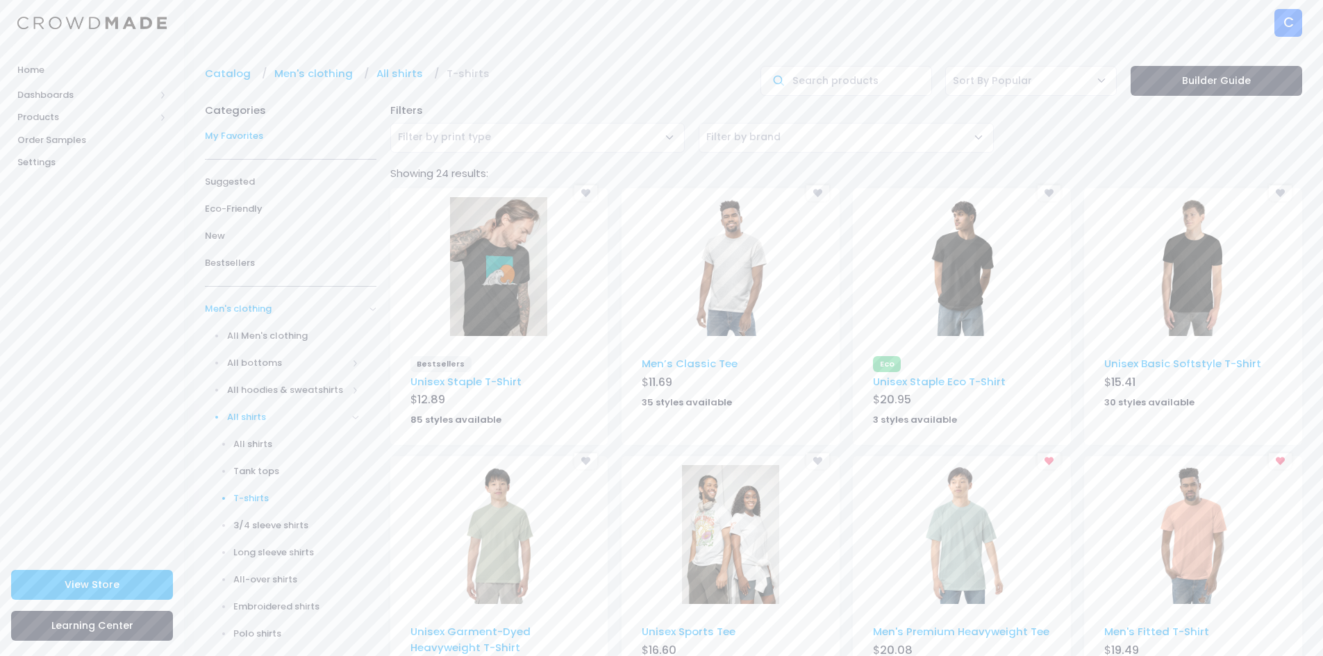
click at [281, 130] on span "My Favorites" at bounding box center [291, 136] width 172 height 14
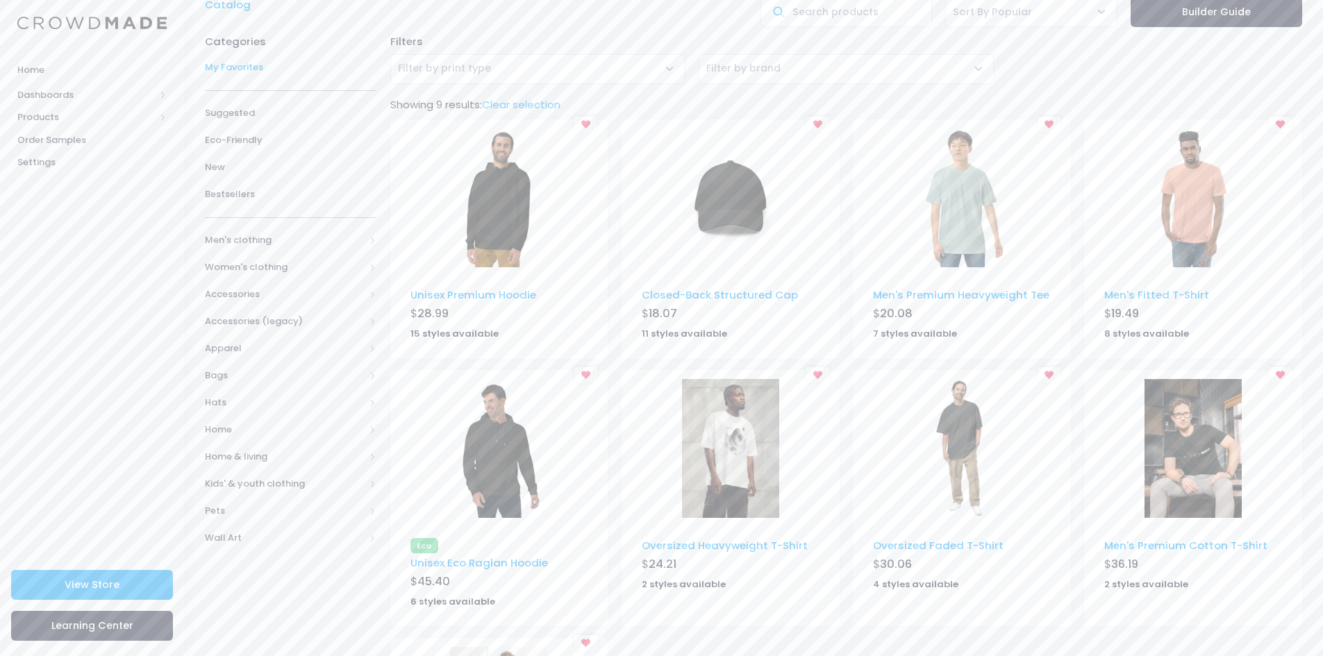
scroll to position [69, 0]
click at [970, 222] on img at bounding box center [962, 197] width 97 height 139
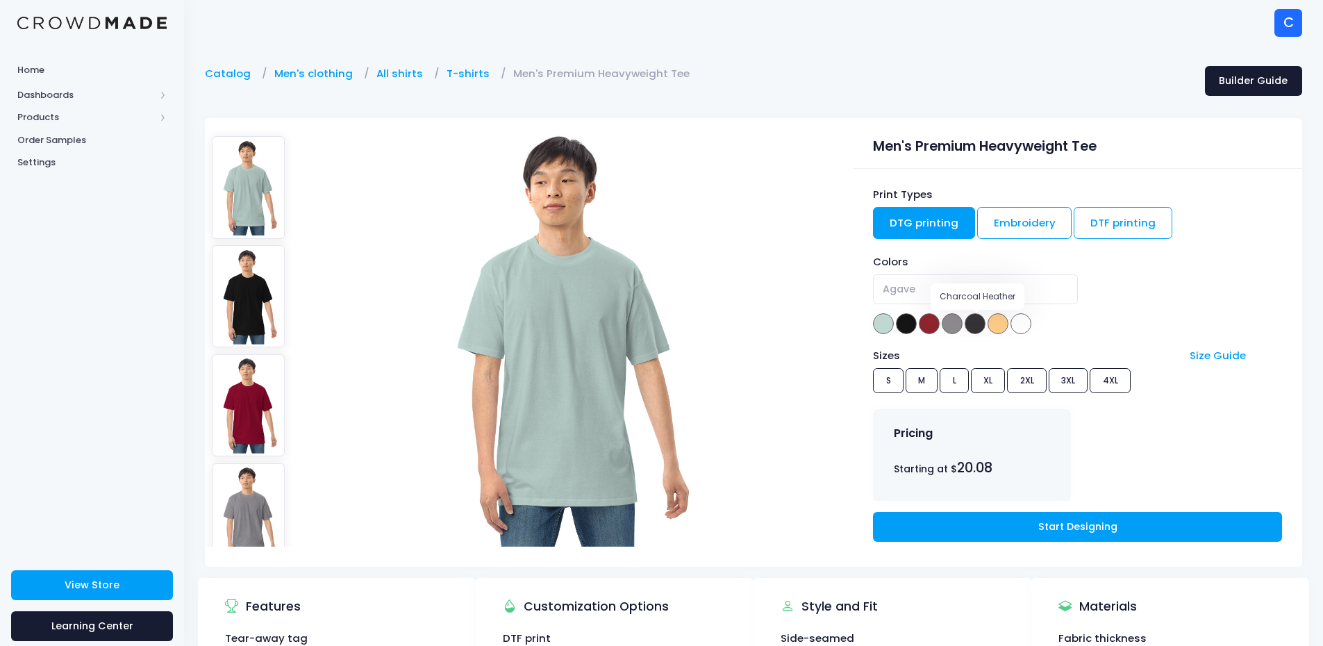
click at [973, 325] on span at bounding box center [975, 323] width 21 height 21
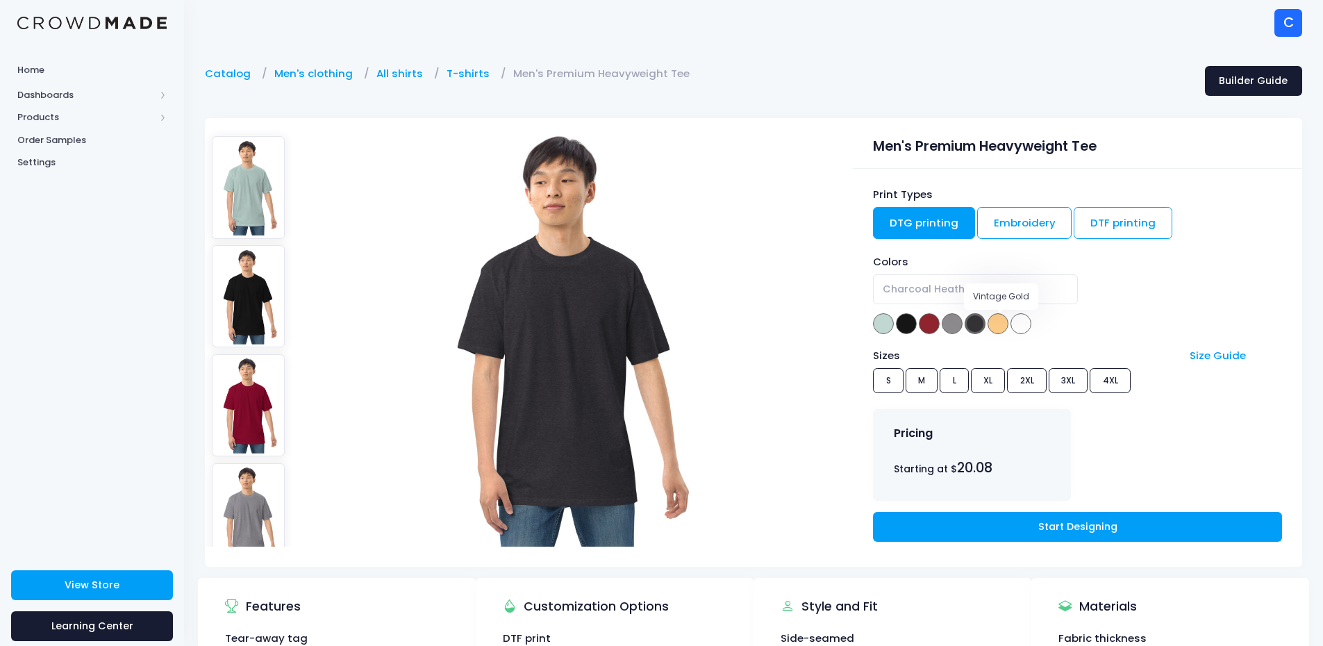
click at [1002, 322] on span at bounding box center [998, 323] width 21 height 21
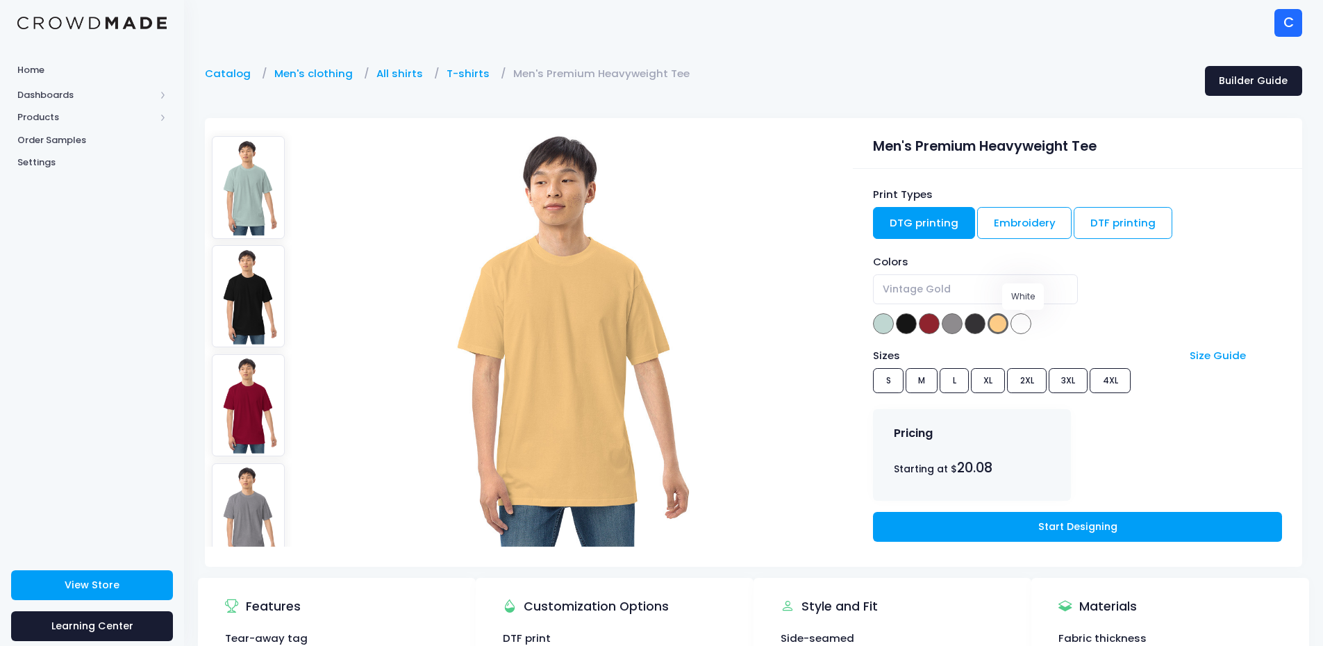
click at [1021, 321] on span at bounding box center [1021, 323] width 21 height 21
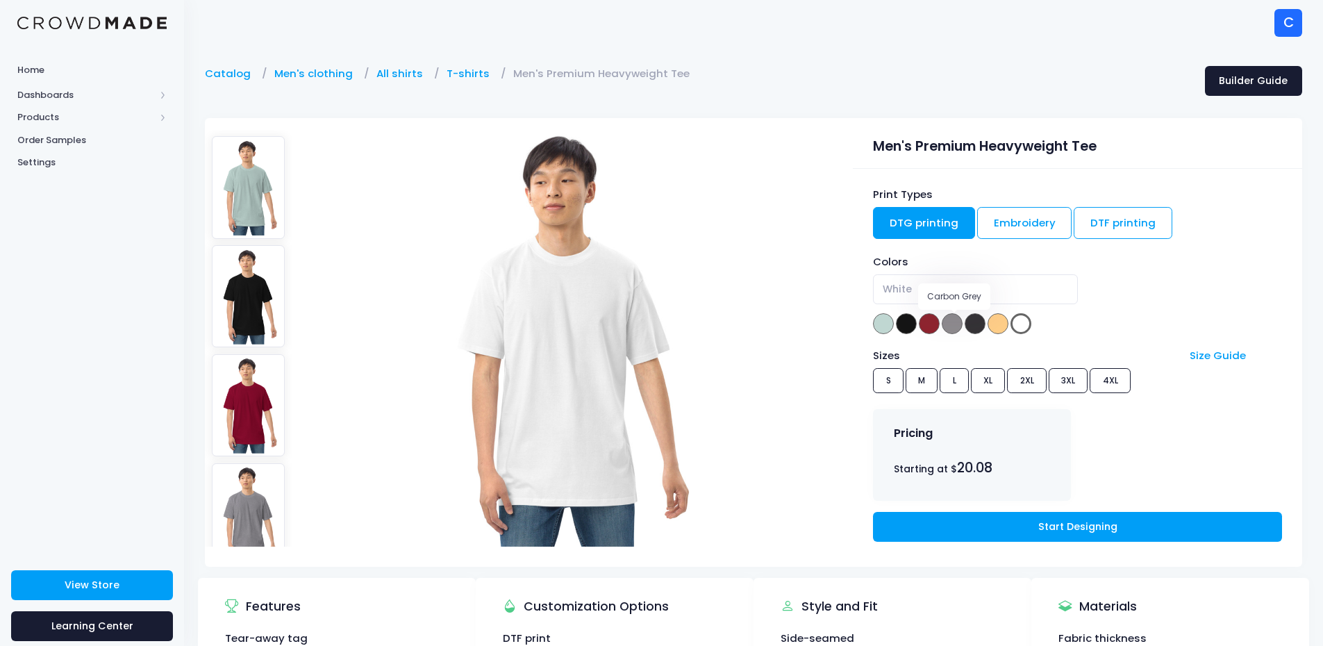
click at [952, 319] on span at bounding box center [952, 323] width 21 height 21
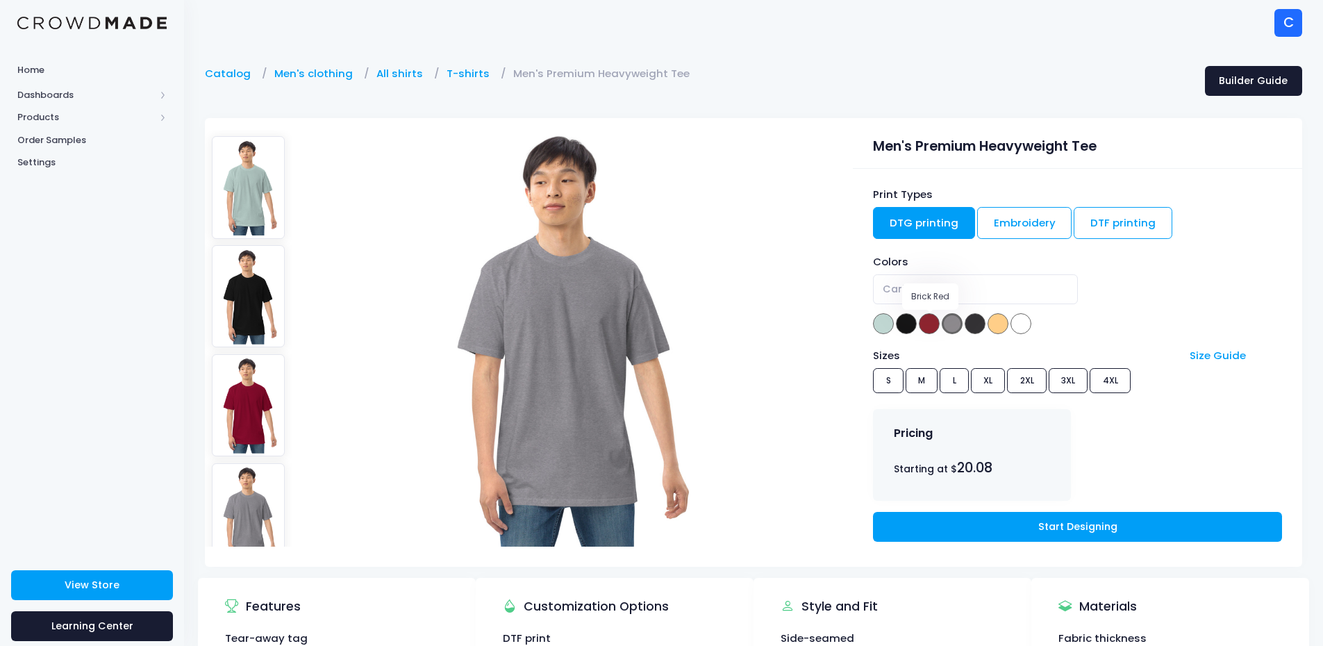
click at [934, 318] on span at bounding box center [929, 323] width 21 height 21
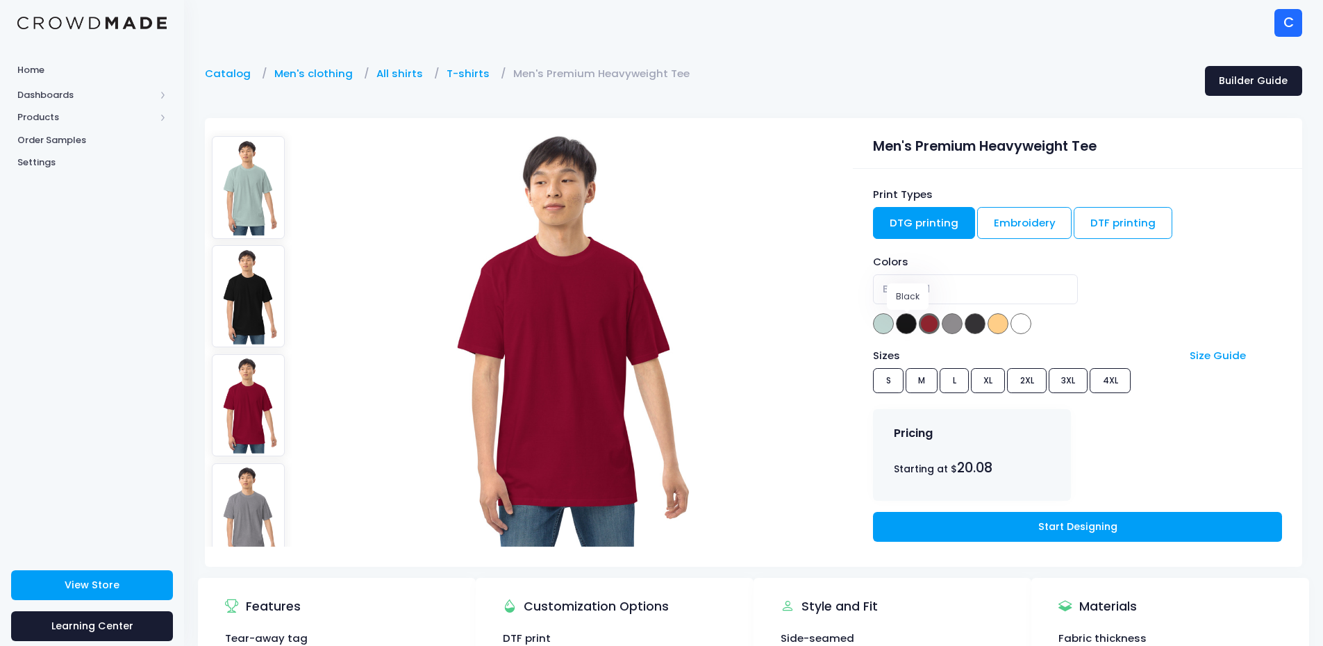
click at [909, 320] on span at bounding box center [906, 323] width 21 height 21
select select "Black"
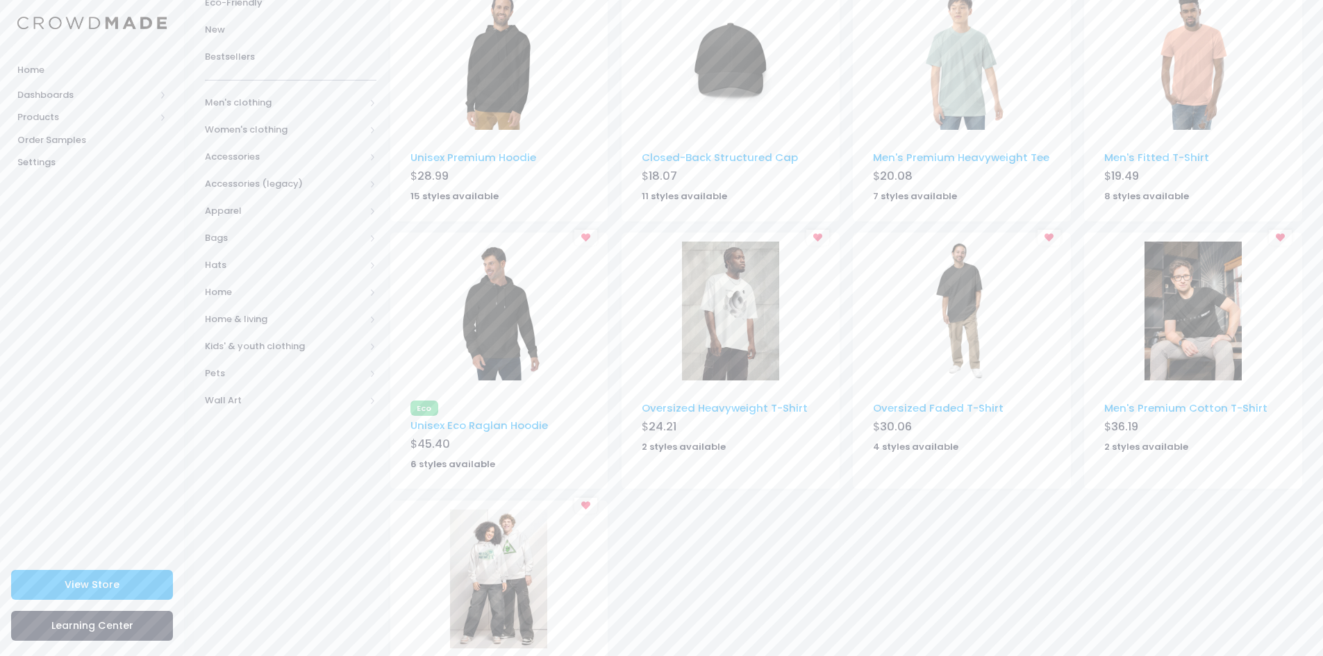
scroll to position [208, 0]
click at [1124, 156] on link "Men's Fitted T-Shirt" at bounding box center [1157, 155] width 105 height 15
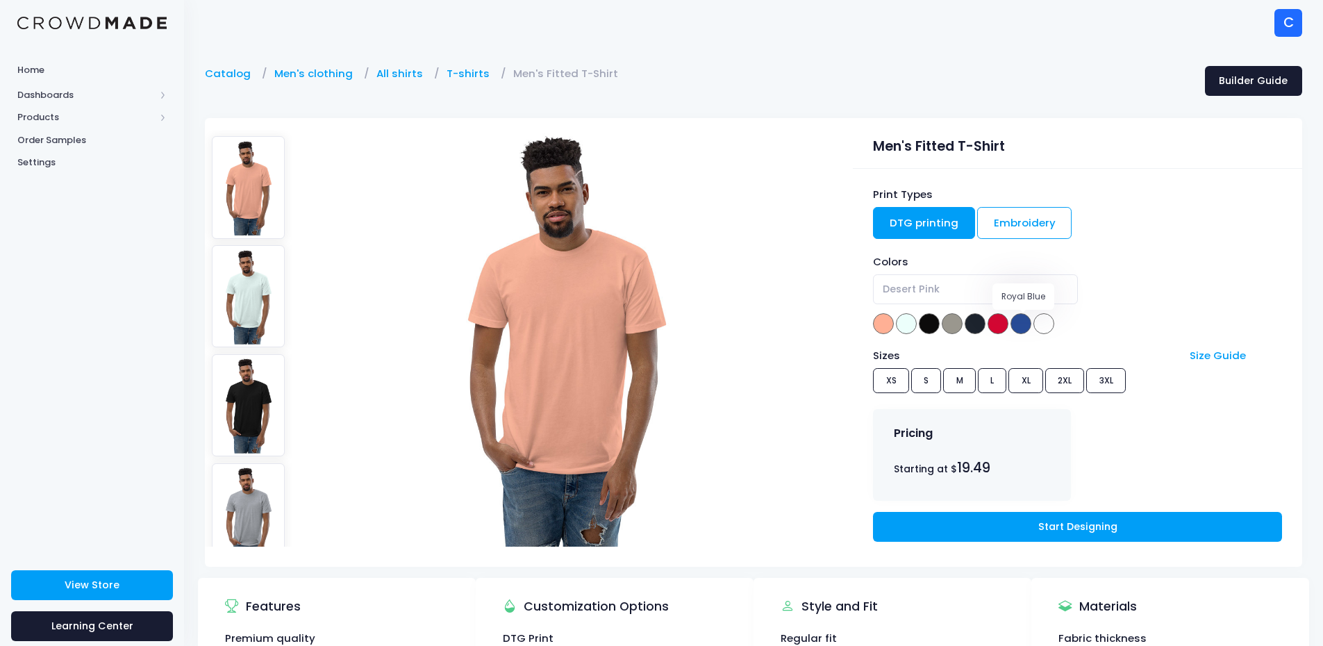
click at [1027, 325] on span at bounding box center [1021, 323] width 21 height 21
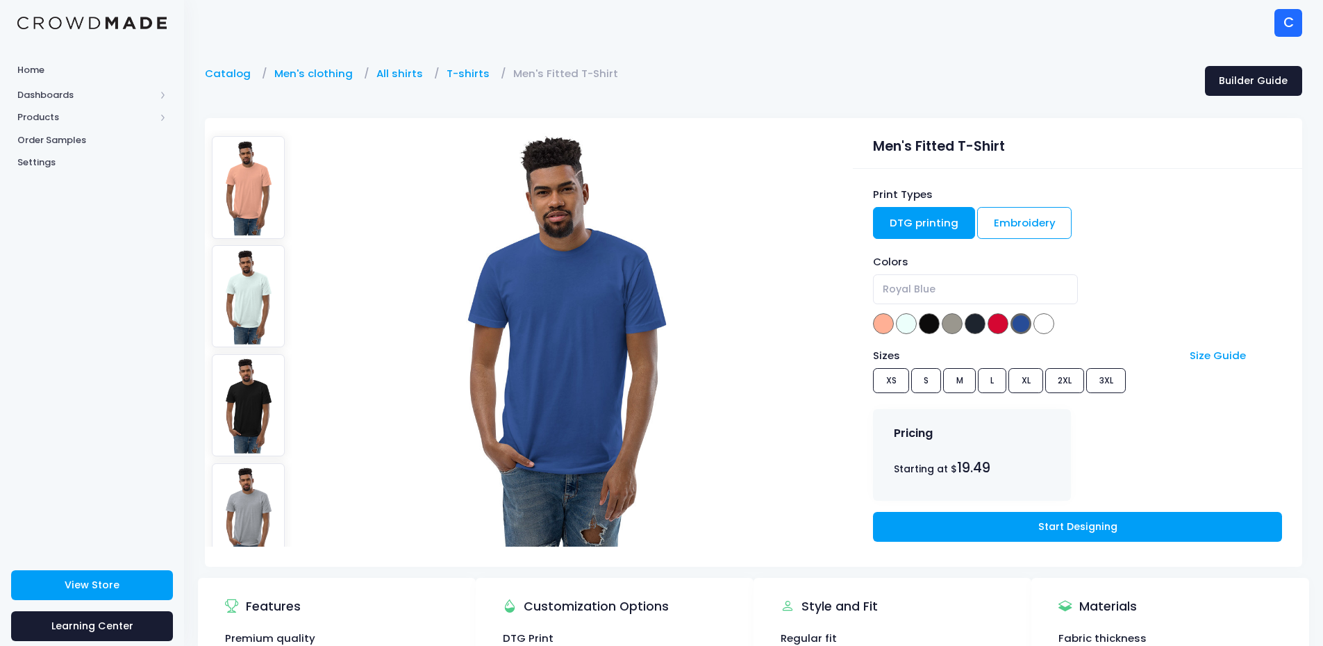
click at [942, 324] on div "Colors Desert Pink Light Blue Black [PERSON_NAME] Midnight Navy Red Royal Blue …" at bounding box center [1077, 295] width 408 height 82
click at [971, 326] on span at bounding box center [975, 323] width 21 height 21
select select "Midnight Navy"
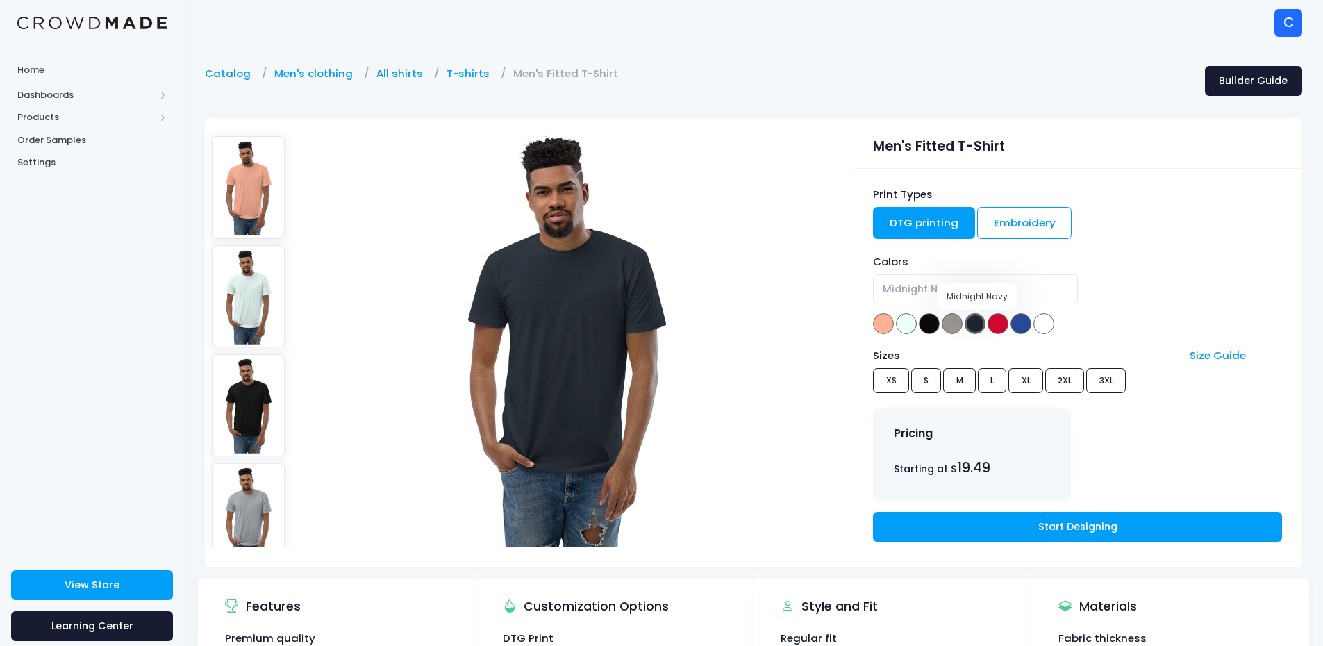
click at [973, 322] on span at bounding box center [975, 323] width 21 height 21
click at [1007, 222] on link "Embroidery" at bounding box center [1024, 223] width 95 height 32
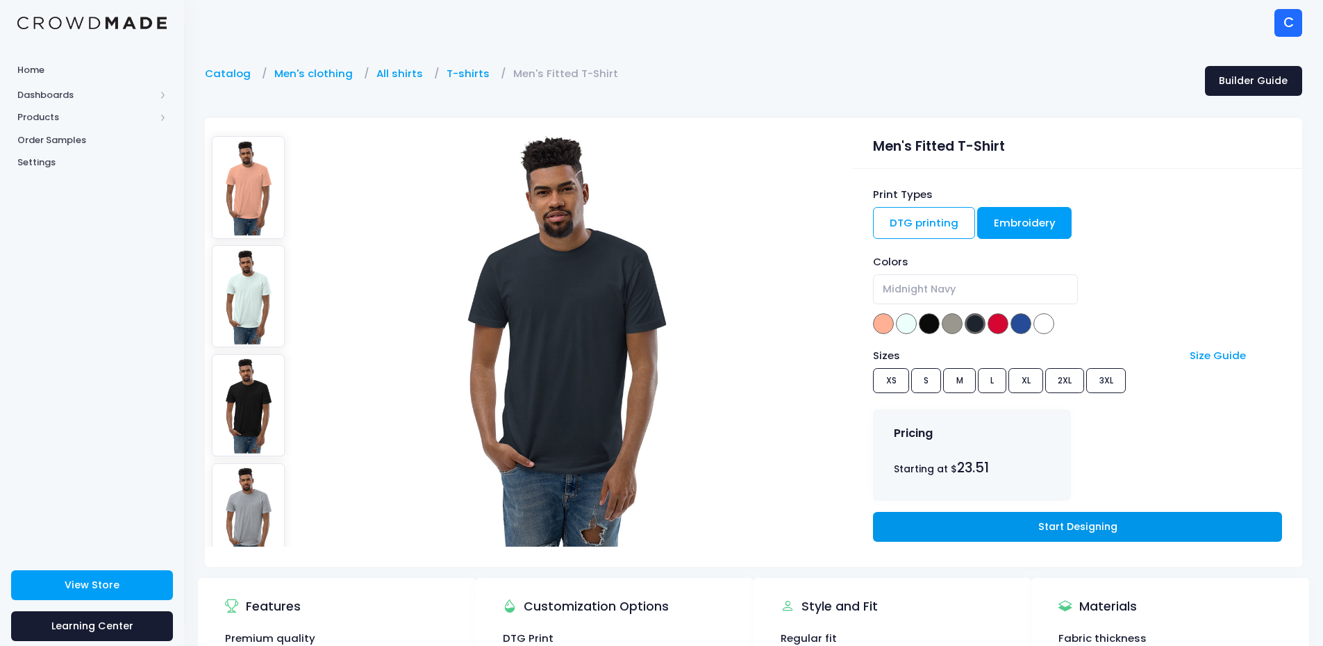
click at [1012, 532] on link "Start Designing" at bounding box center [1077, 527] width 408 height 30
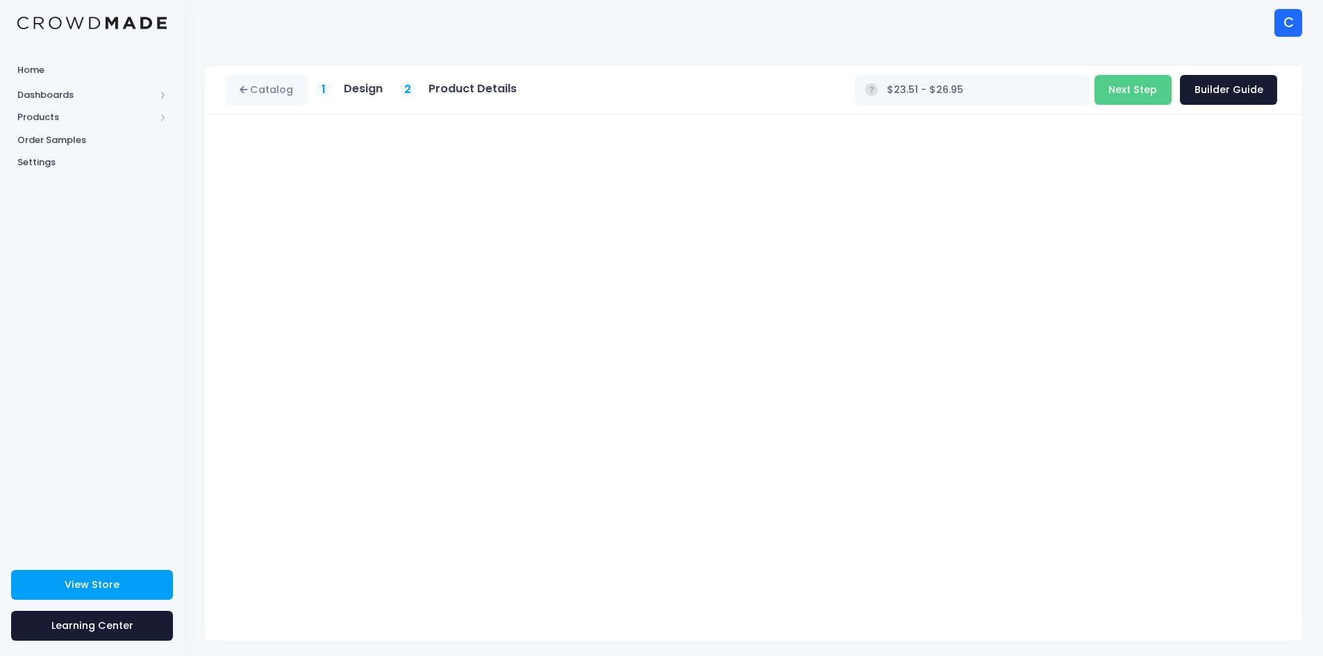
type input "$21.92 - $29.38"
click at [1130, 78] on button "Next Step" at bounding box center [1133, 90] width 77 height 30
type input "$23.96 - $26.95"
click at [367, 85] on h5 "Design" at bounding box center [363, 83] width 39 height 14
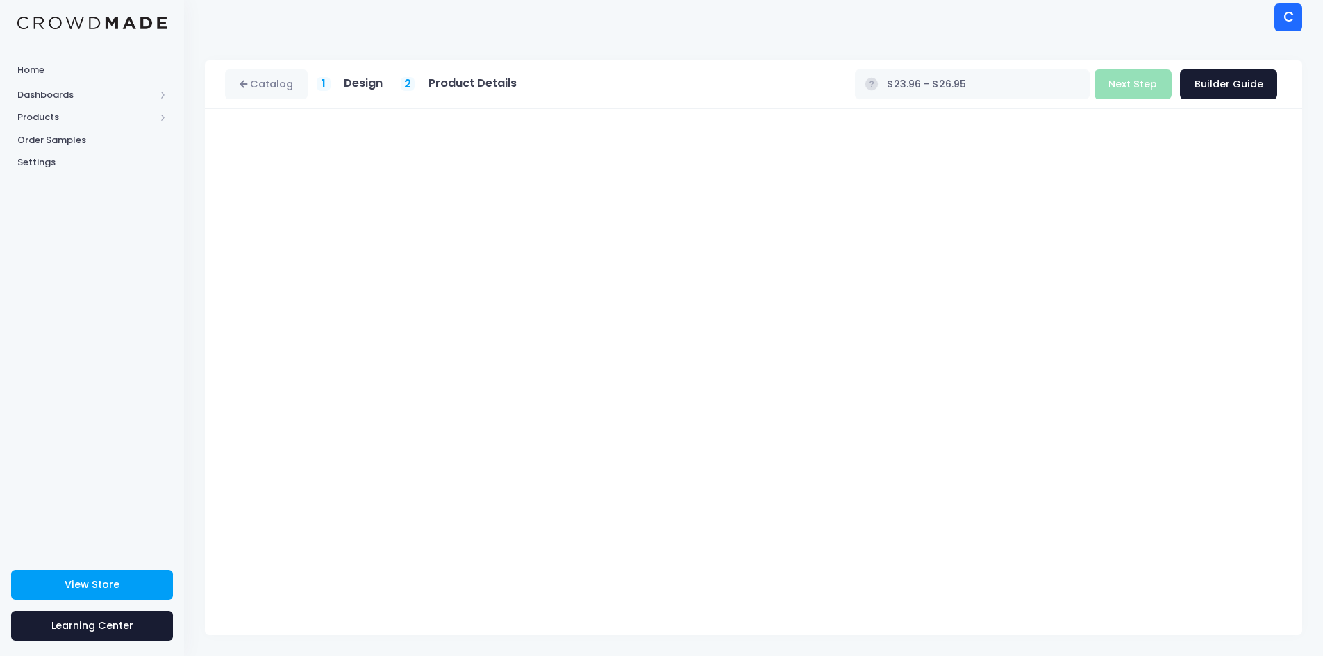
click at [498, 76] on h5 "Product Details" at bounding box center [473, 83] width 88 height 14
drag, startPoint x: 495, startPoint y: 85, endPoint x: 468, endPoint y: 92, distance: 28.0
click at [495, 86] on h5 "Product Details" at bounding box center [473, 83] width 88 height 14
